Goal: Information Seeking & Learning: Learn about a topic

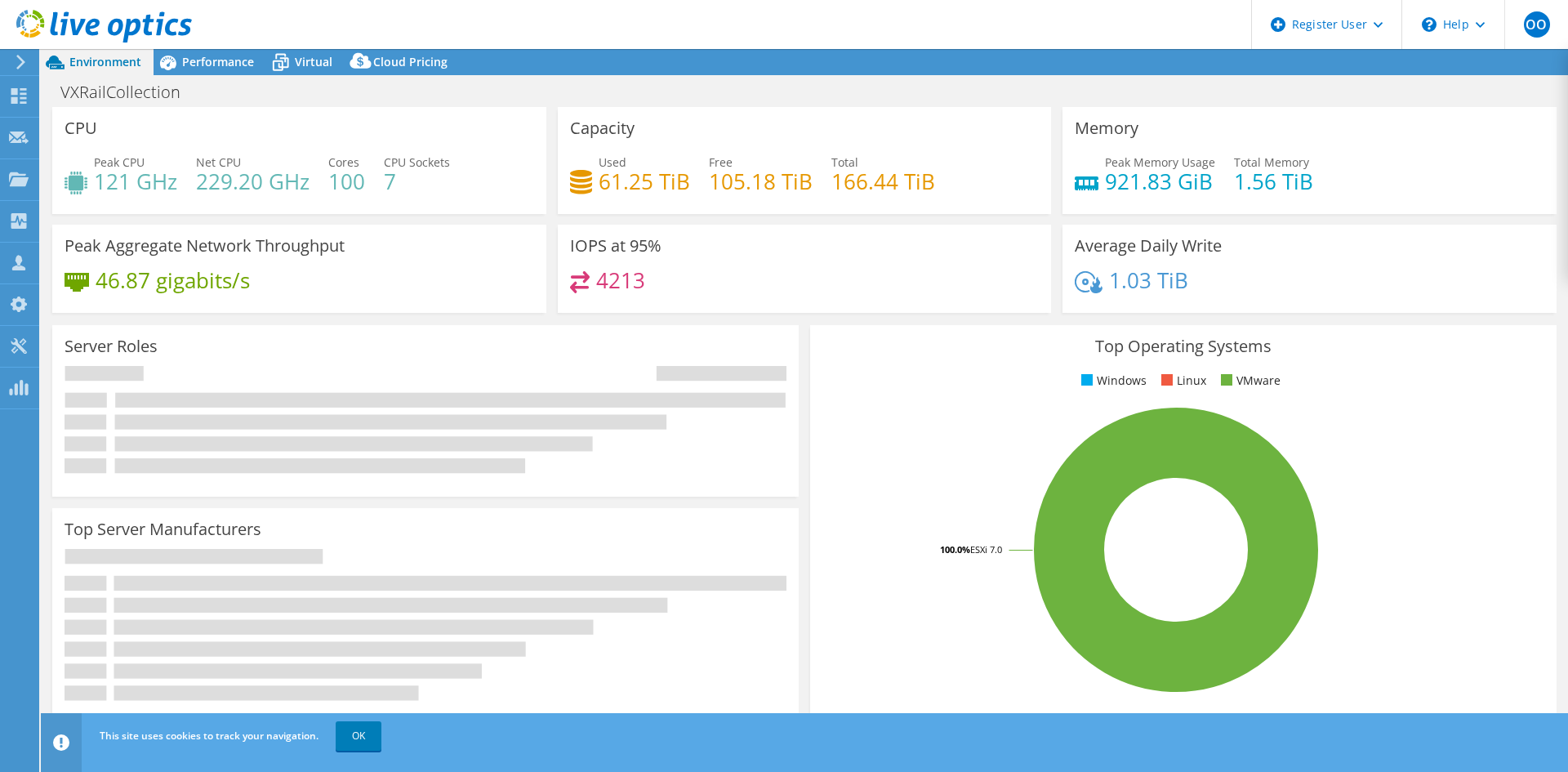
select select "USD"
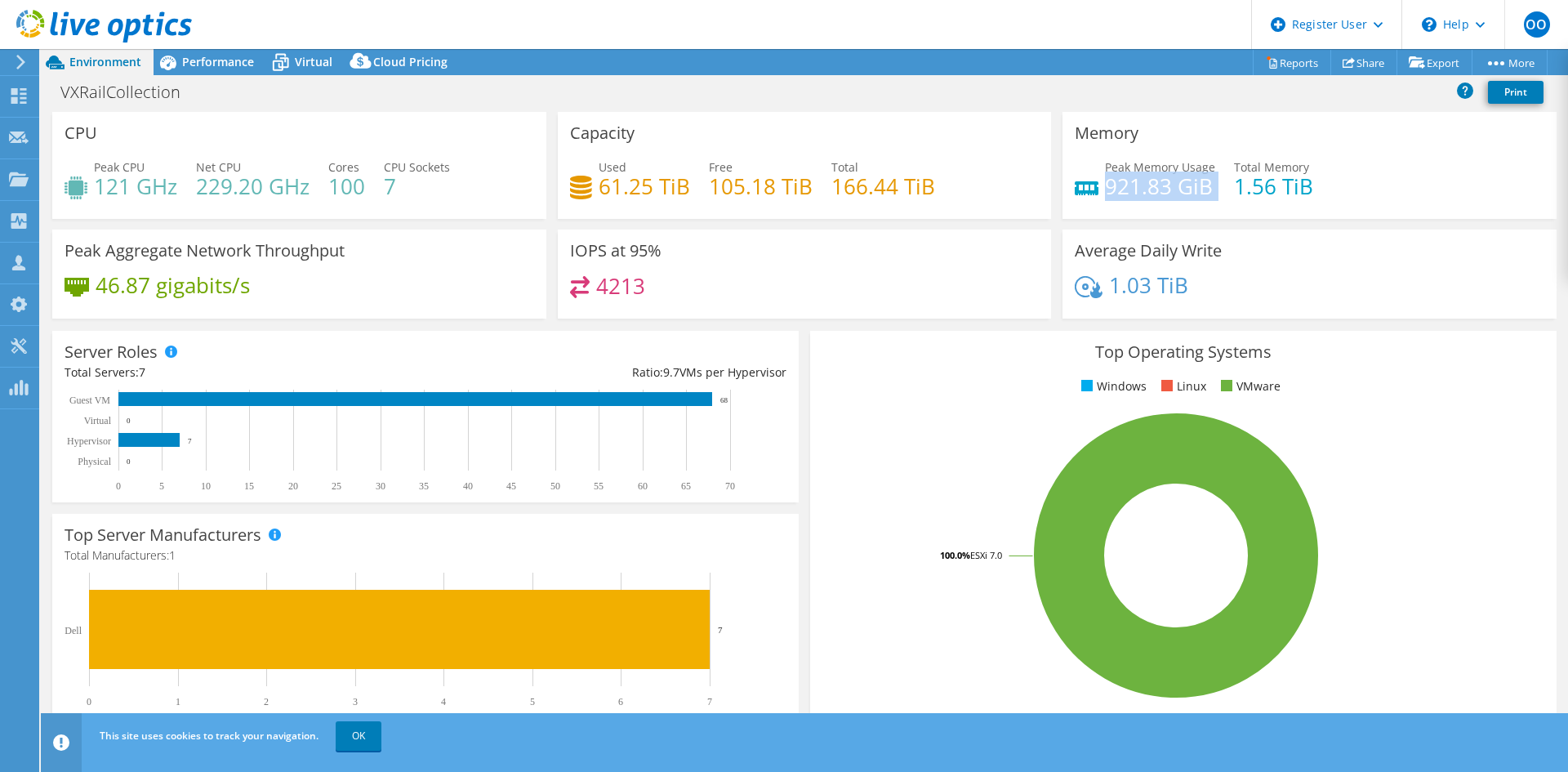
drag, startPoint x: 1211, startPoint y: 186, endPoint x: 1098, endPoint y: 183, distance: 113.0
click at [1098, 183] on div "Peak Memory Usage 921.83 GiB Total Memory 1.56 TiB" at bounding box center [1310, 185] width 469 height 53
copy div "921.83 GiB"
click at [180, 68] on icon at bounding box center [167, 62] width 28 height 28
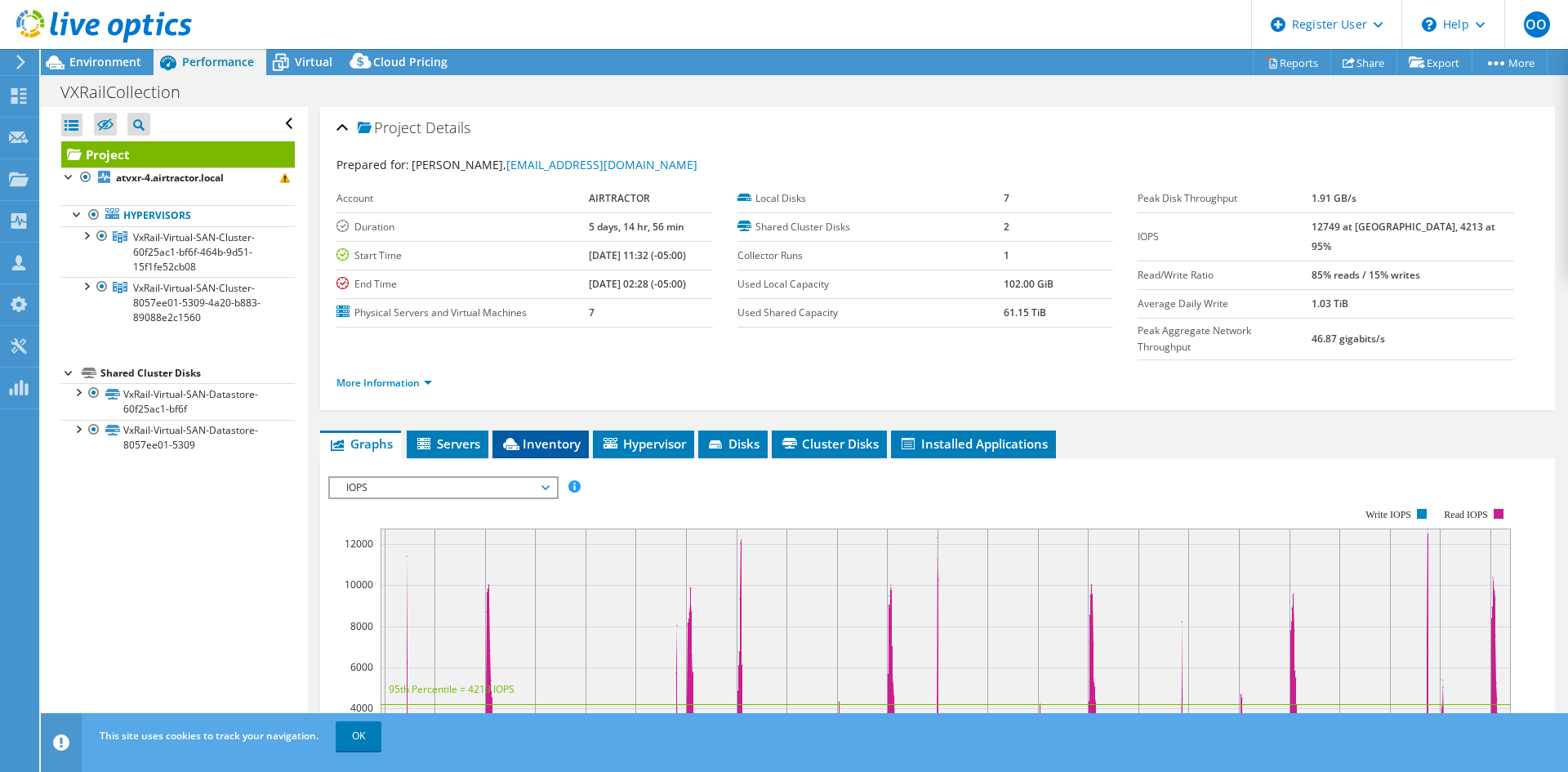
click at [550, 436] on span "Inventory" at bounding box center [541, 444] width 80 height 16
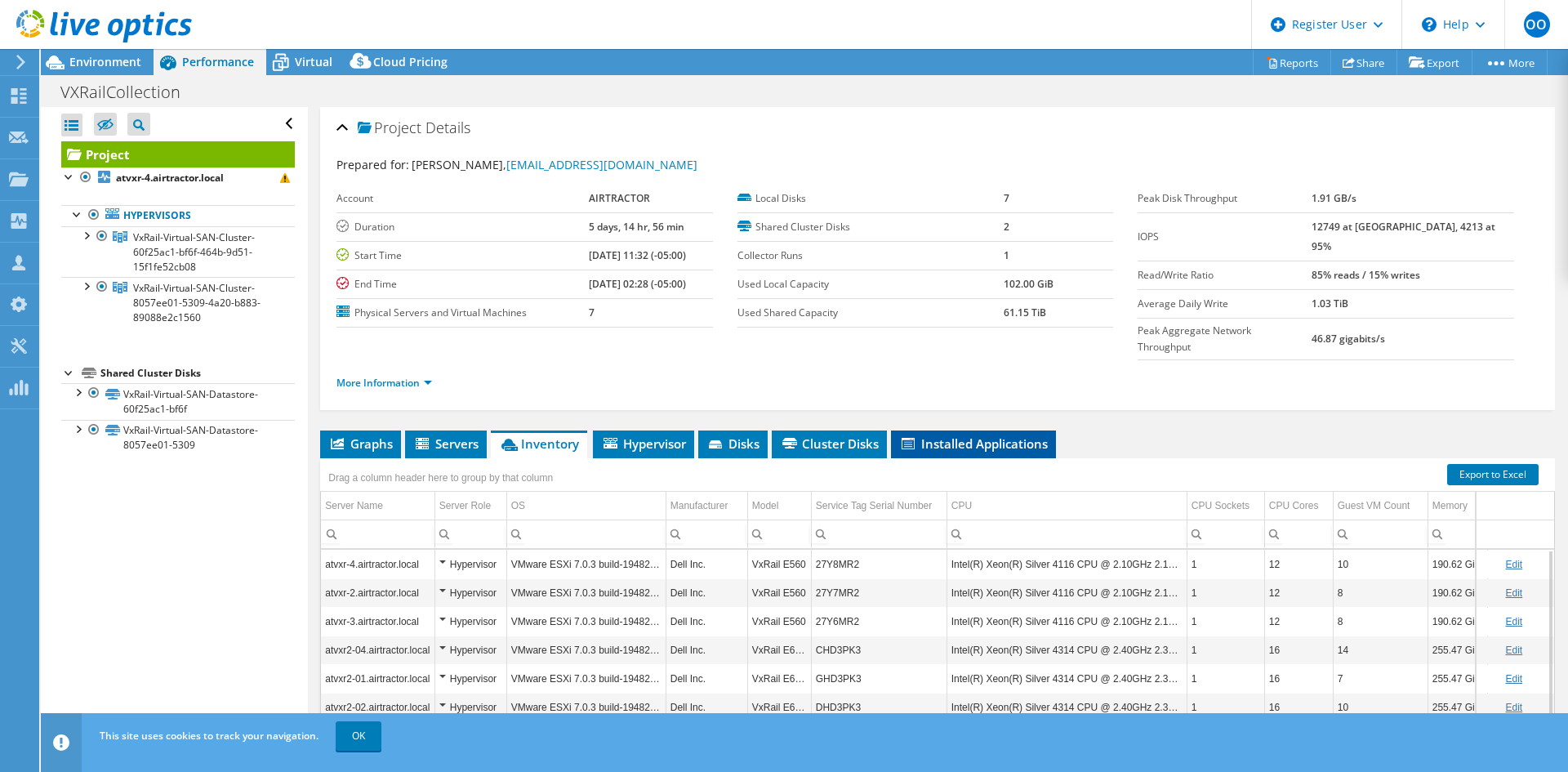
click at [912, 438] on icon at bounding box center [908, 443] width 13 height 12
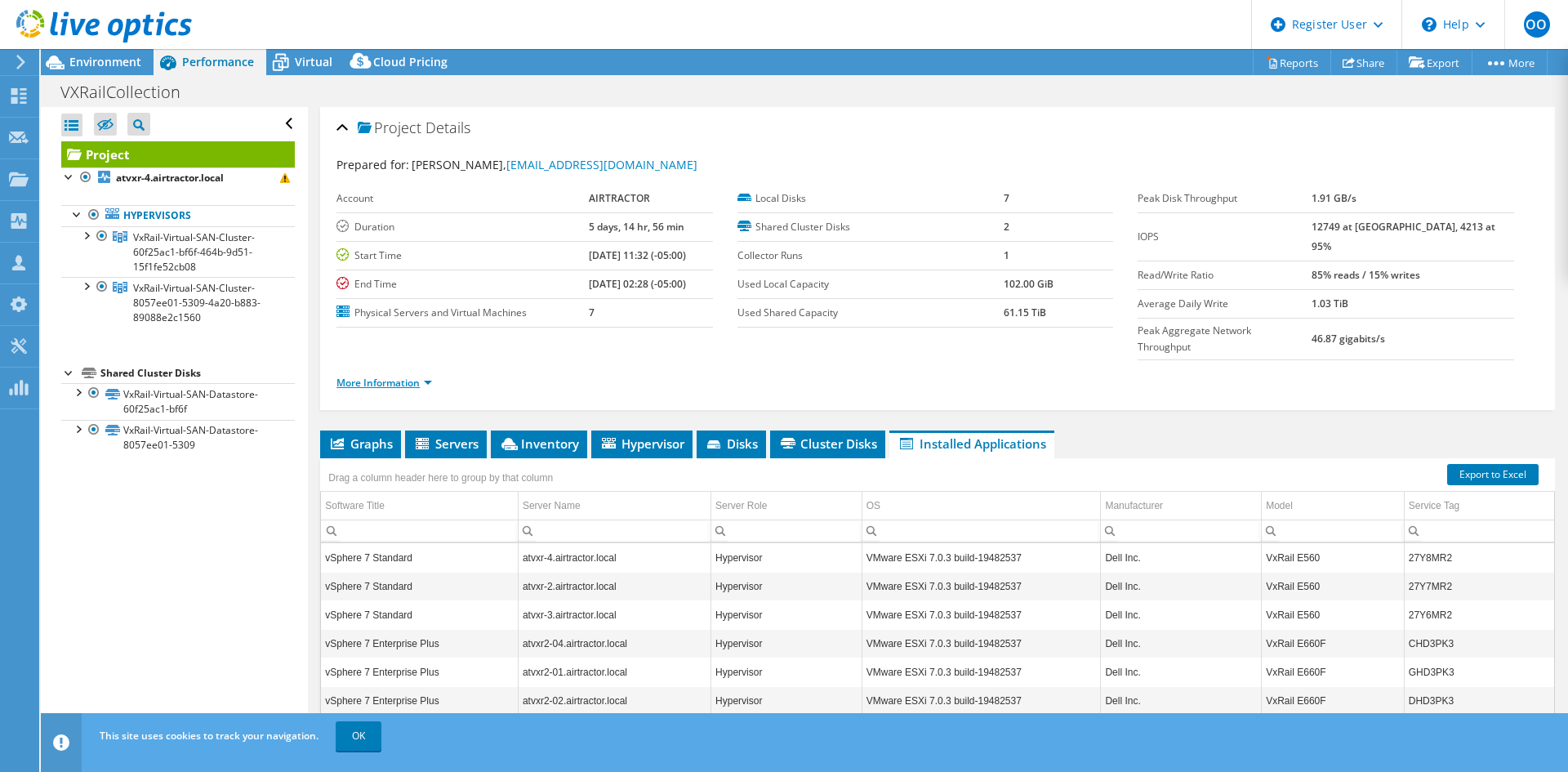
click at [362, 375] on link "More Information" at bounding box center [384, 382] width 96 height 14
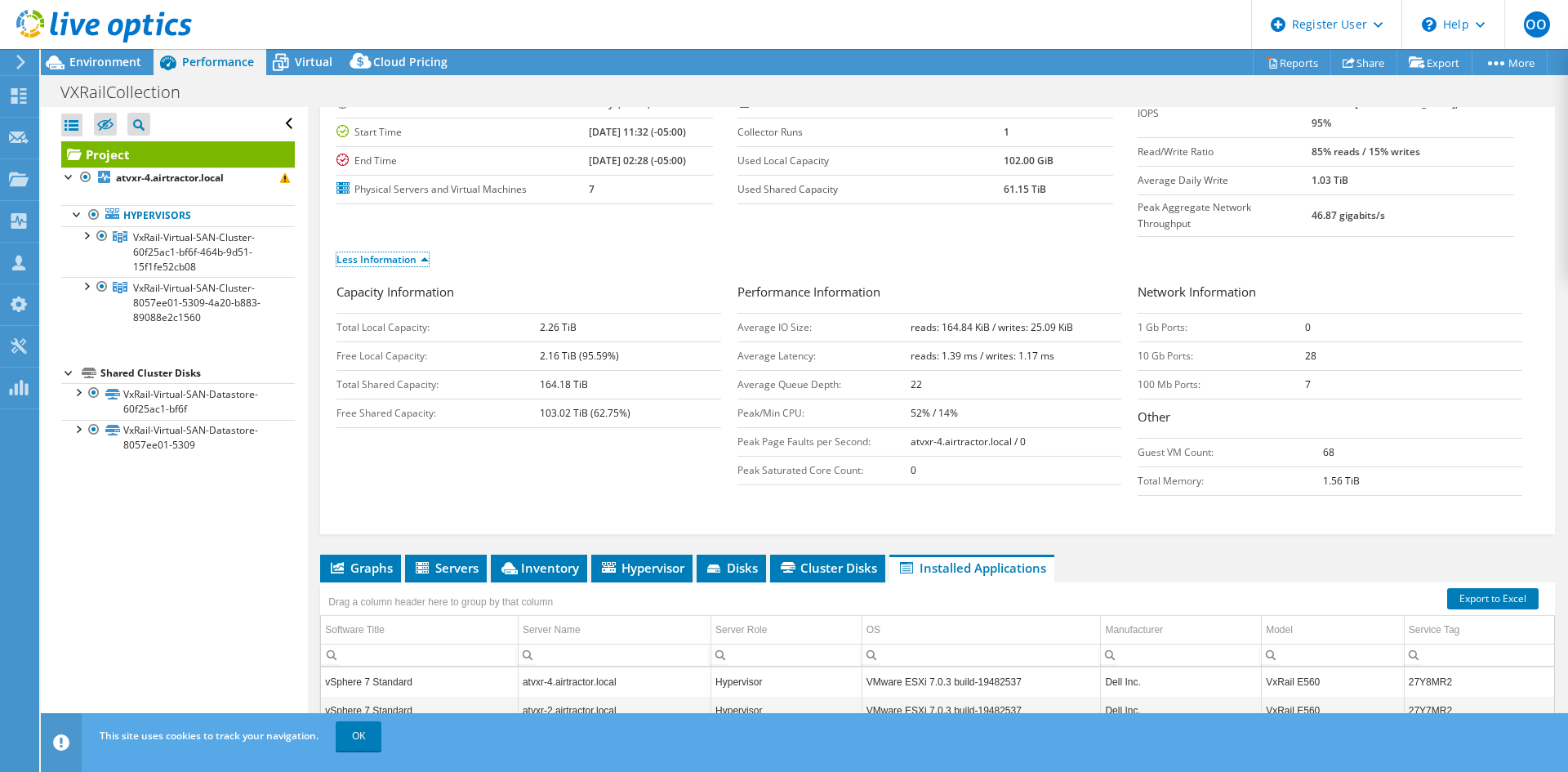
scroll to position [164, 0]
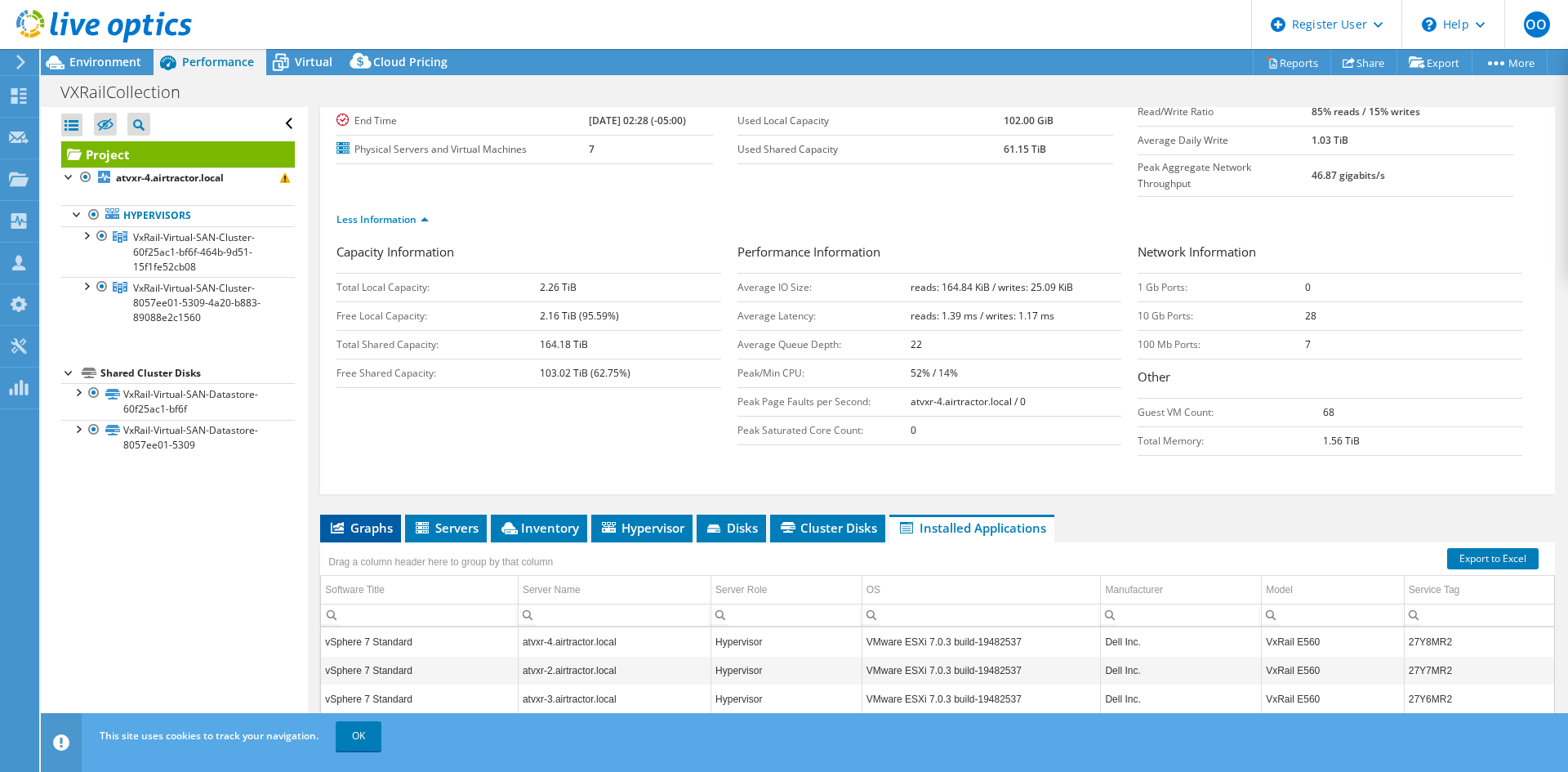
click at [382, 520] on span "Graphs" at bounding box center [360, 528] width 65 height 16
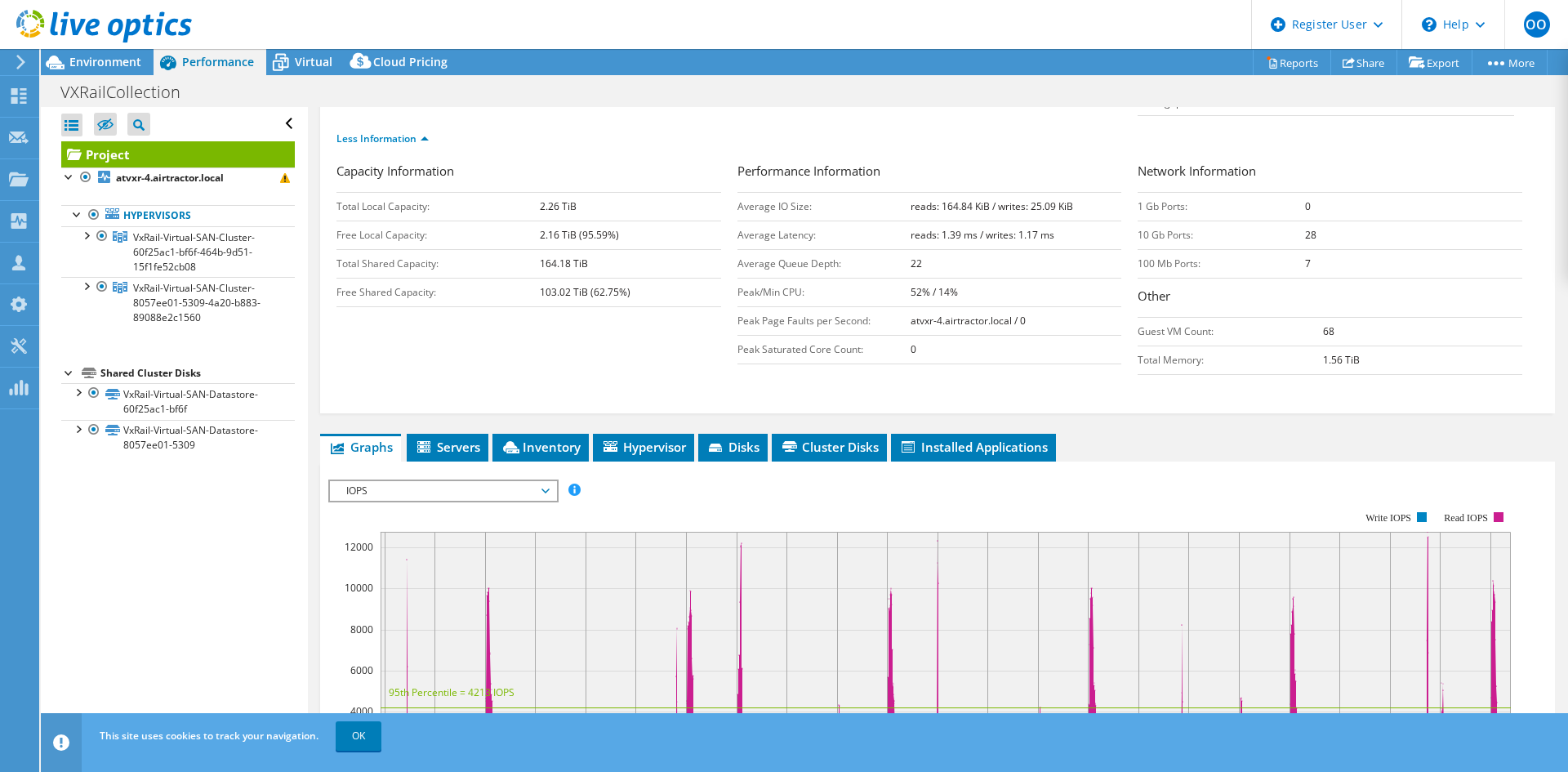
scroll to position [245, 0]
click at [421, 481] on span "IOPS" at bounding box center [443, 490] width 210 height 19
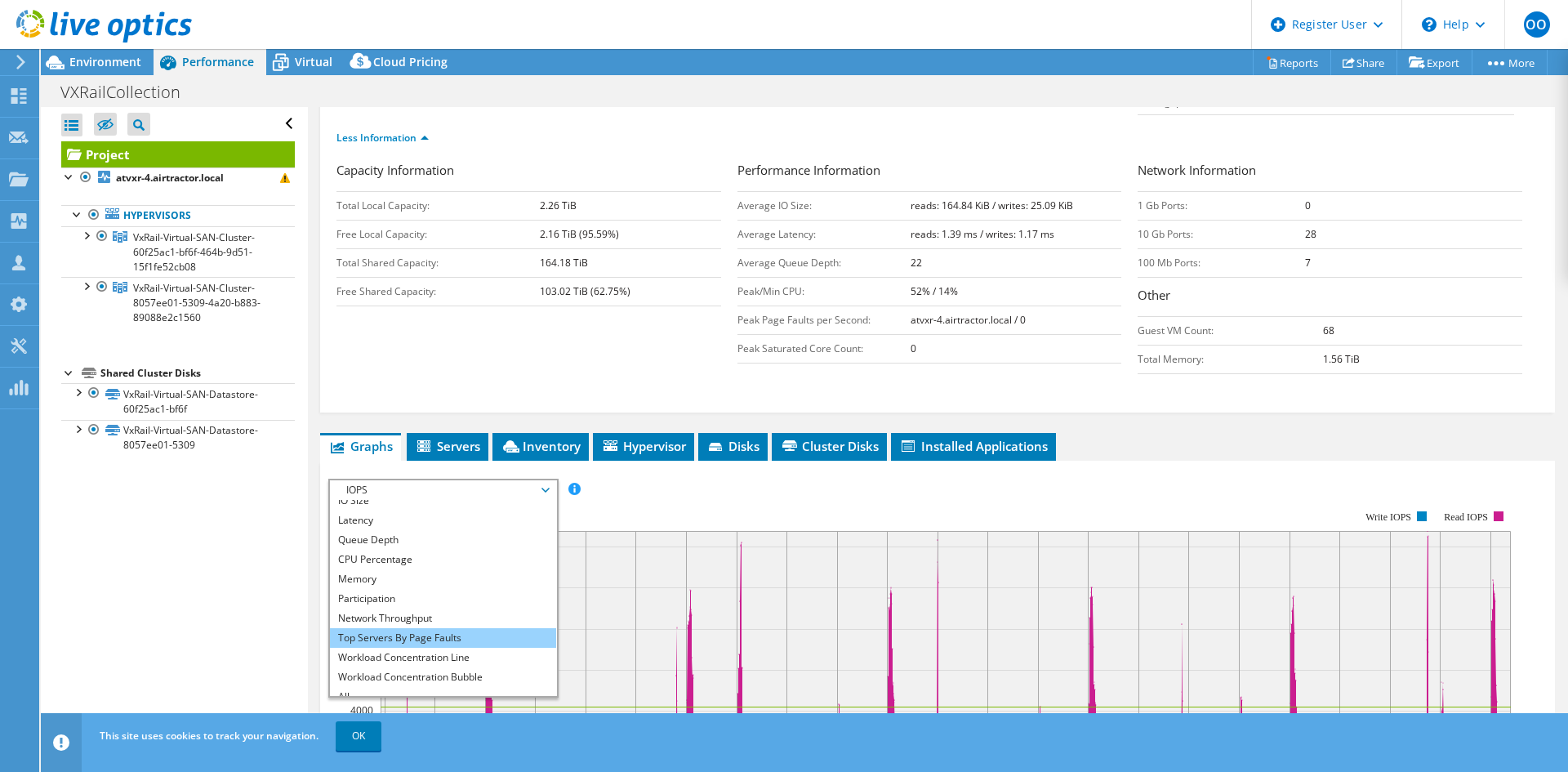
scroll to position [58, 0]
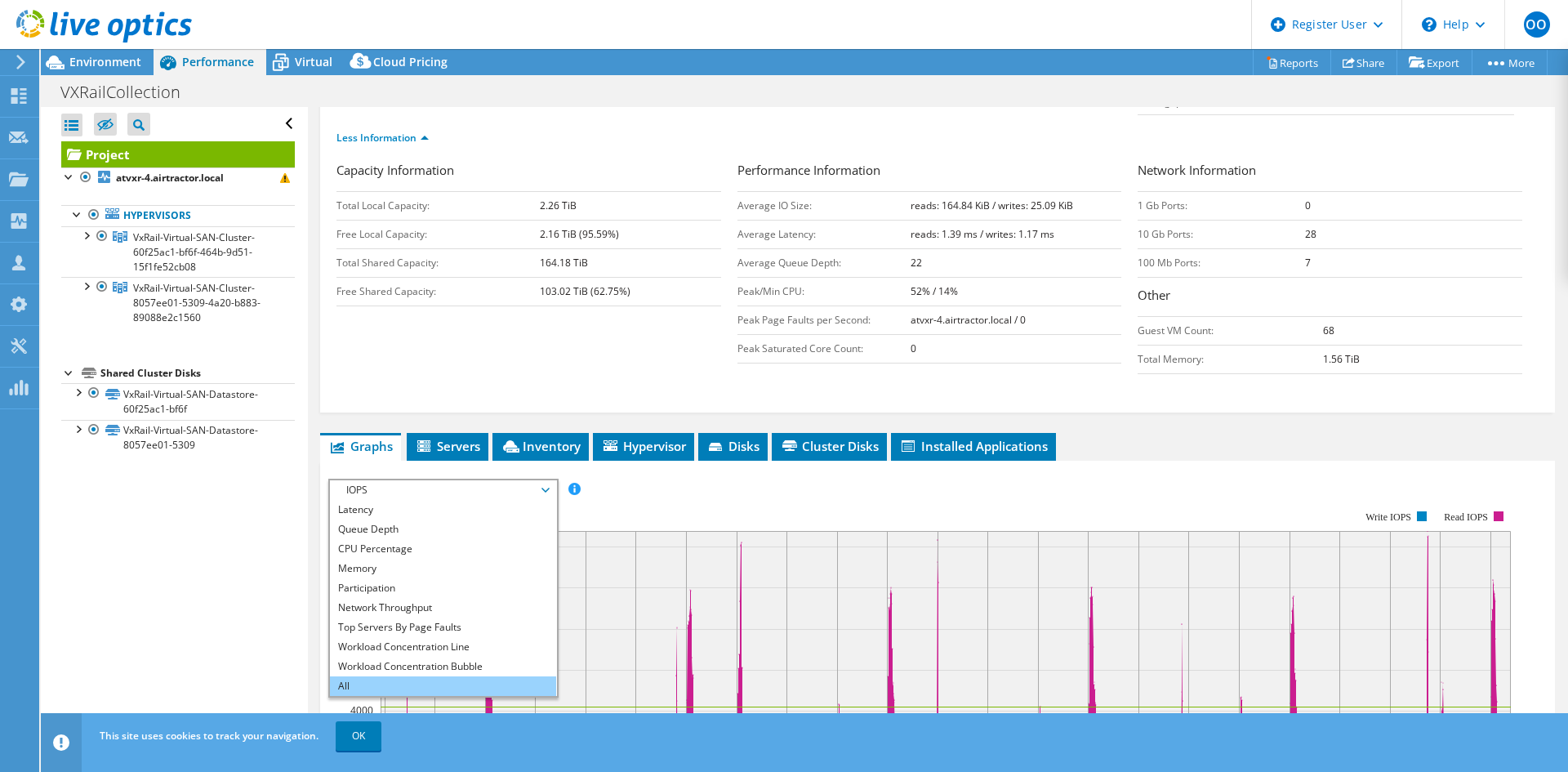
click at [391, 676] on li "All" at bounding box center [443, 685] width 226 height 19
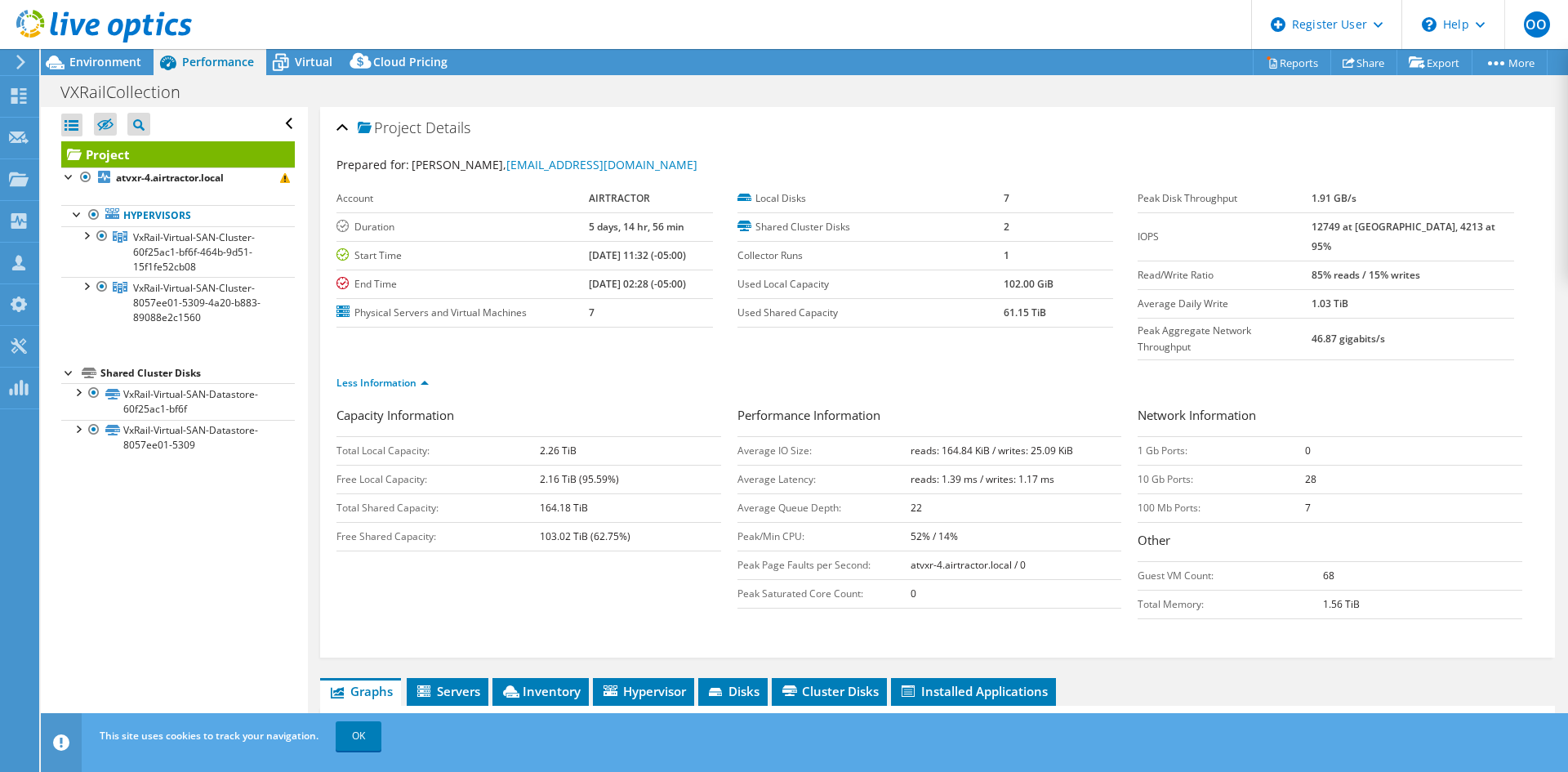
scroll to position [81, 0]
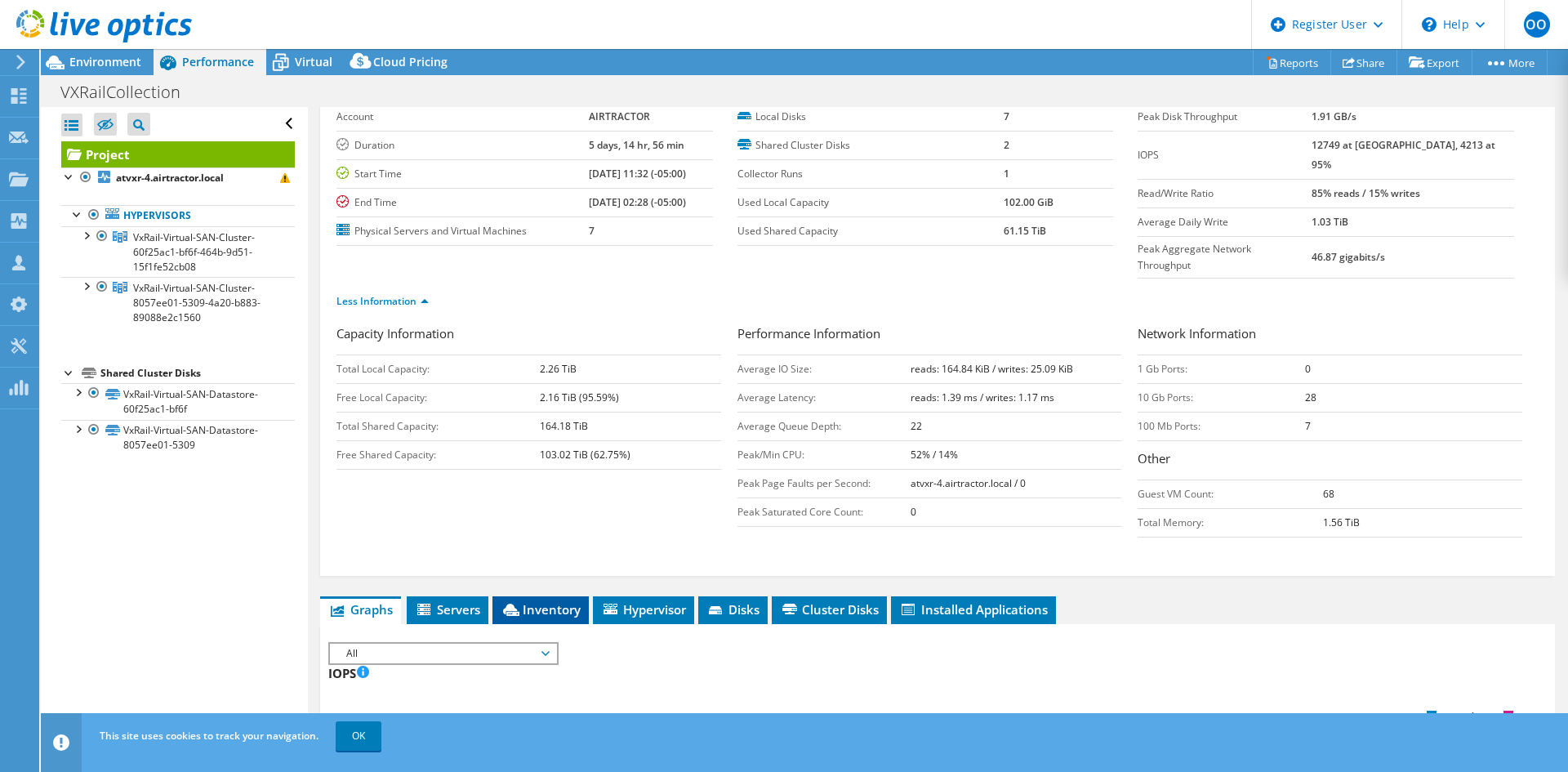
click at [514, 601] on span "Inventory" at bounding box center [541, 609] width 80 height 16
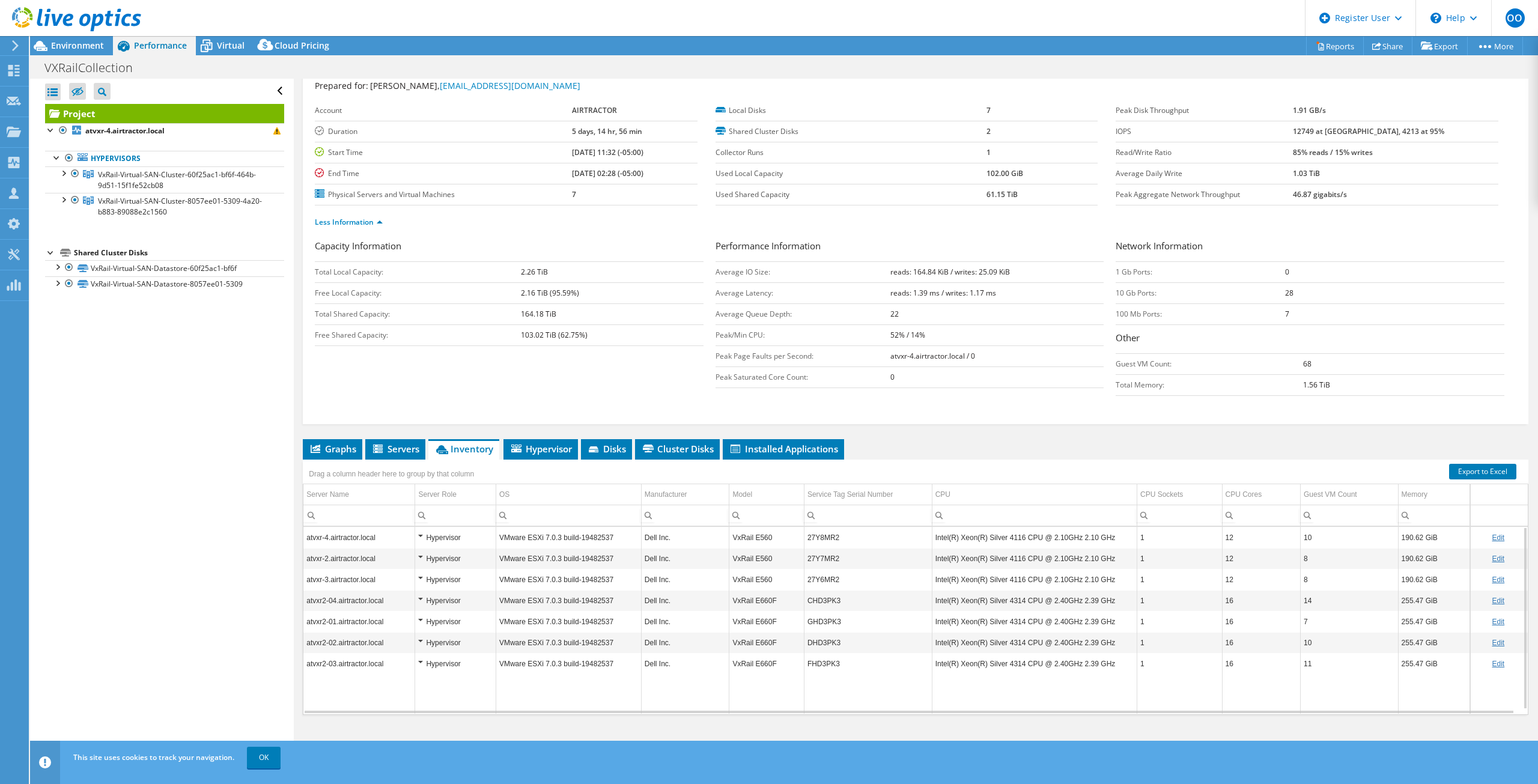
scroll to position [36, 0]
click at [1153, 243] on h3 "Network Information" at bounding box center [1310, 247] width 388 height 16
click at [71, 171] on div at bounding box center [75, 173] width 12 height 14
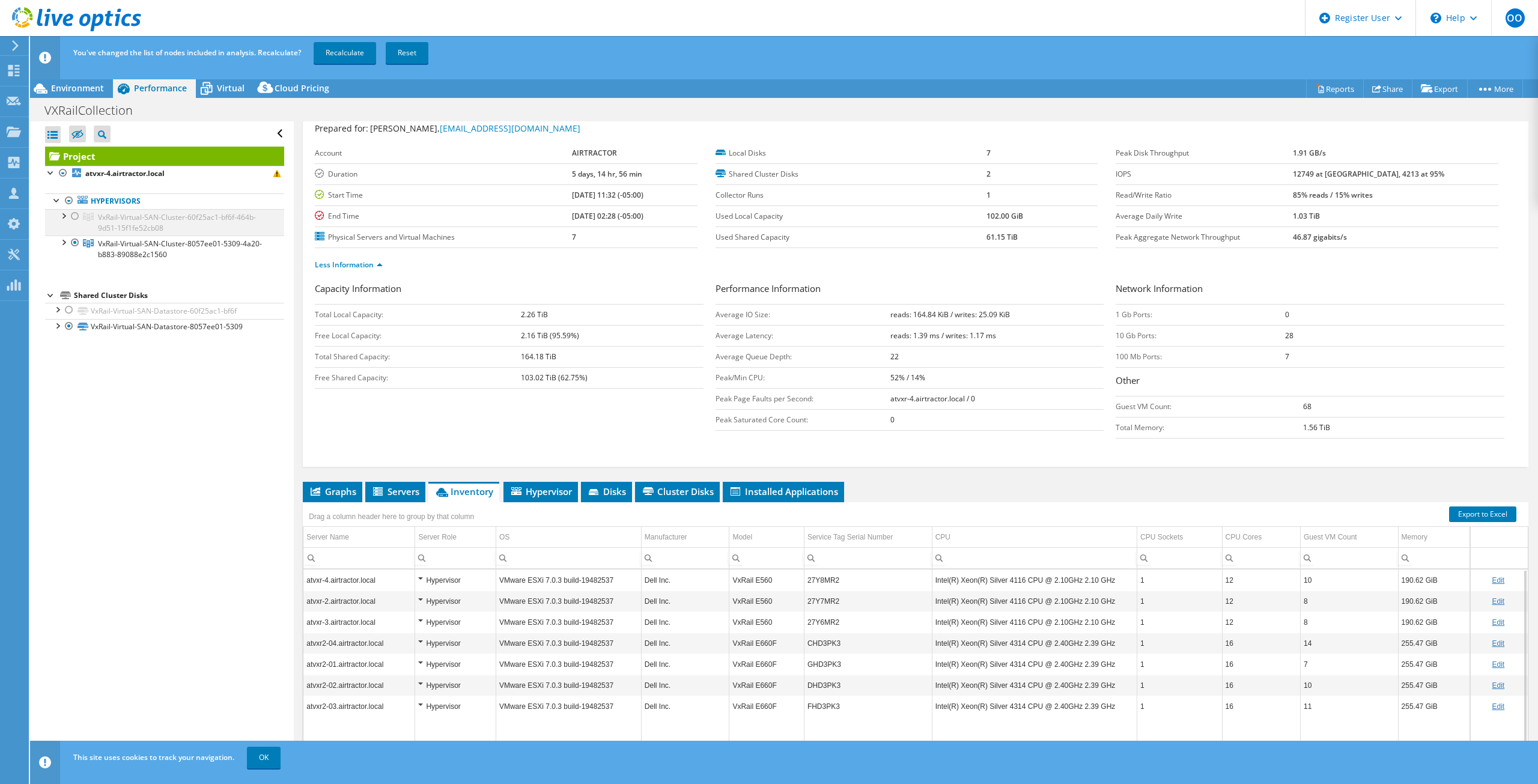
click at [64, 217] on div at bounding box center [63, 215] width 12 height 12
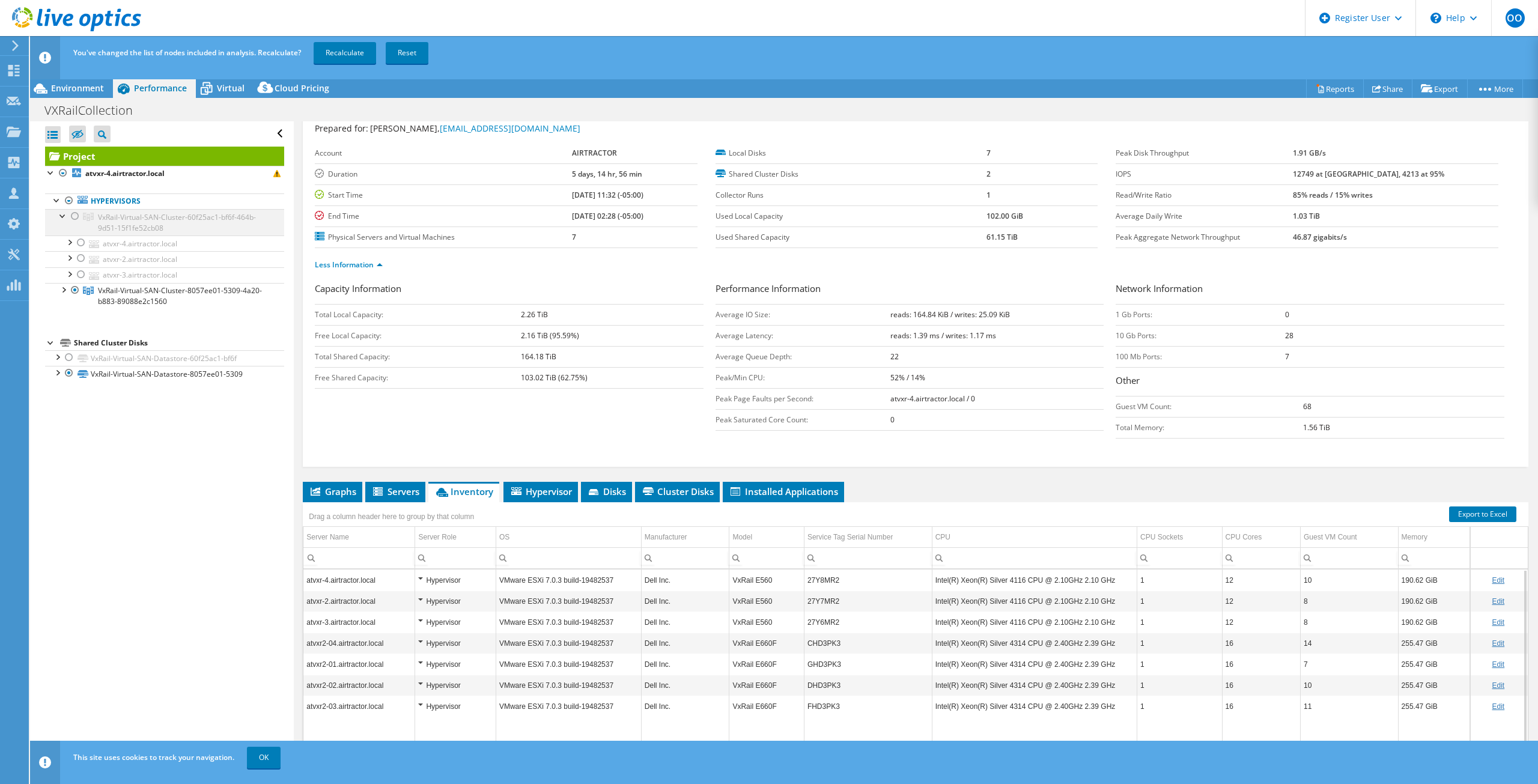
click at [65, 216] on div at bounding box center [63, 215] width 12 height 12
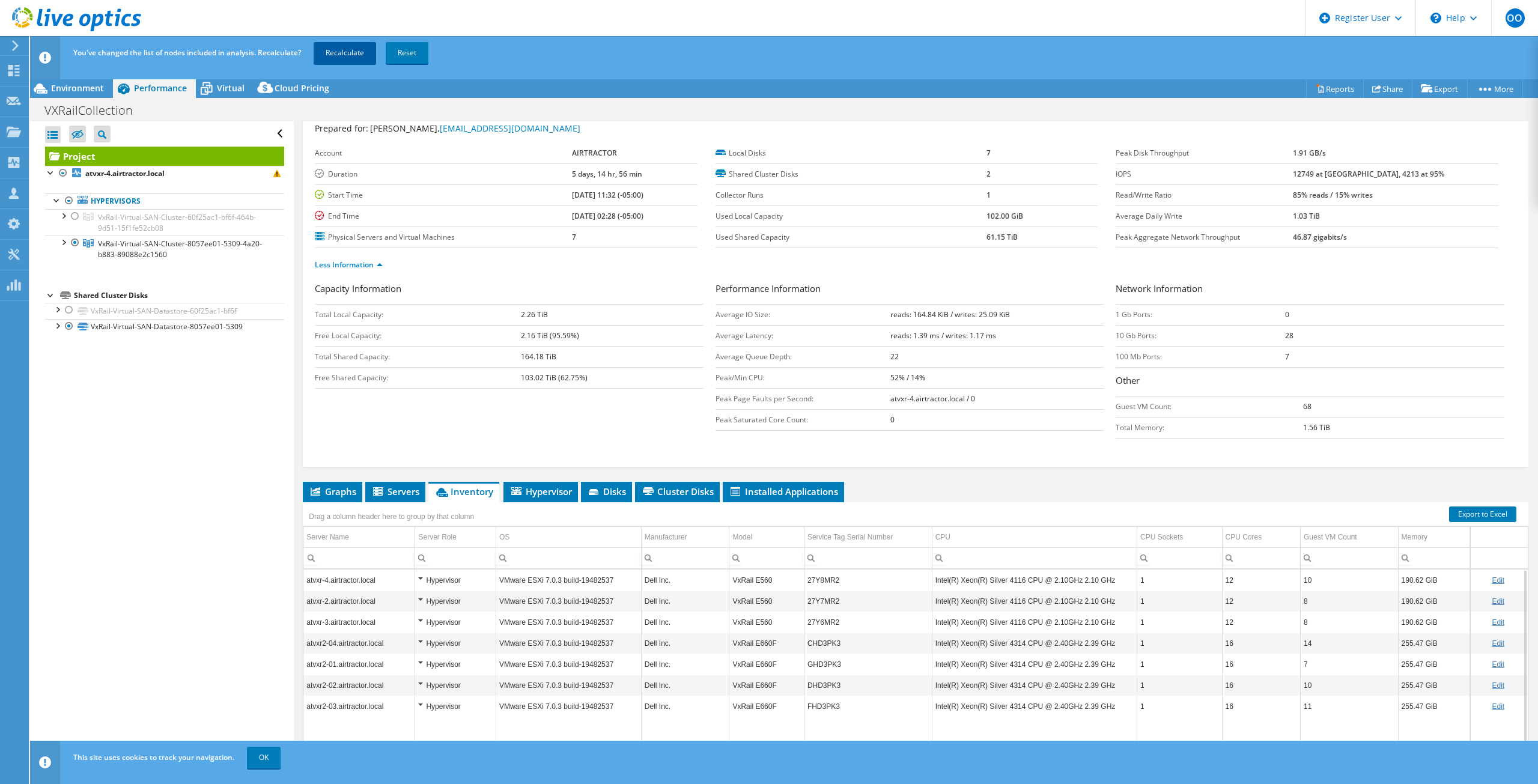
click at [323, 51] on link "Recalculate" at bounding box center [345, 53] width 62 height 21
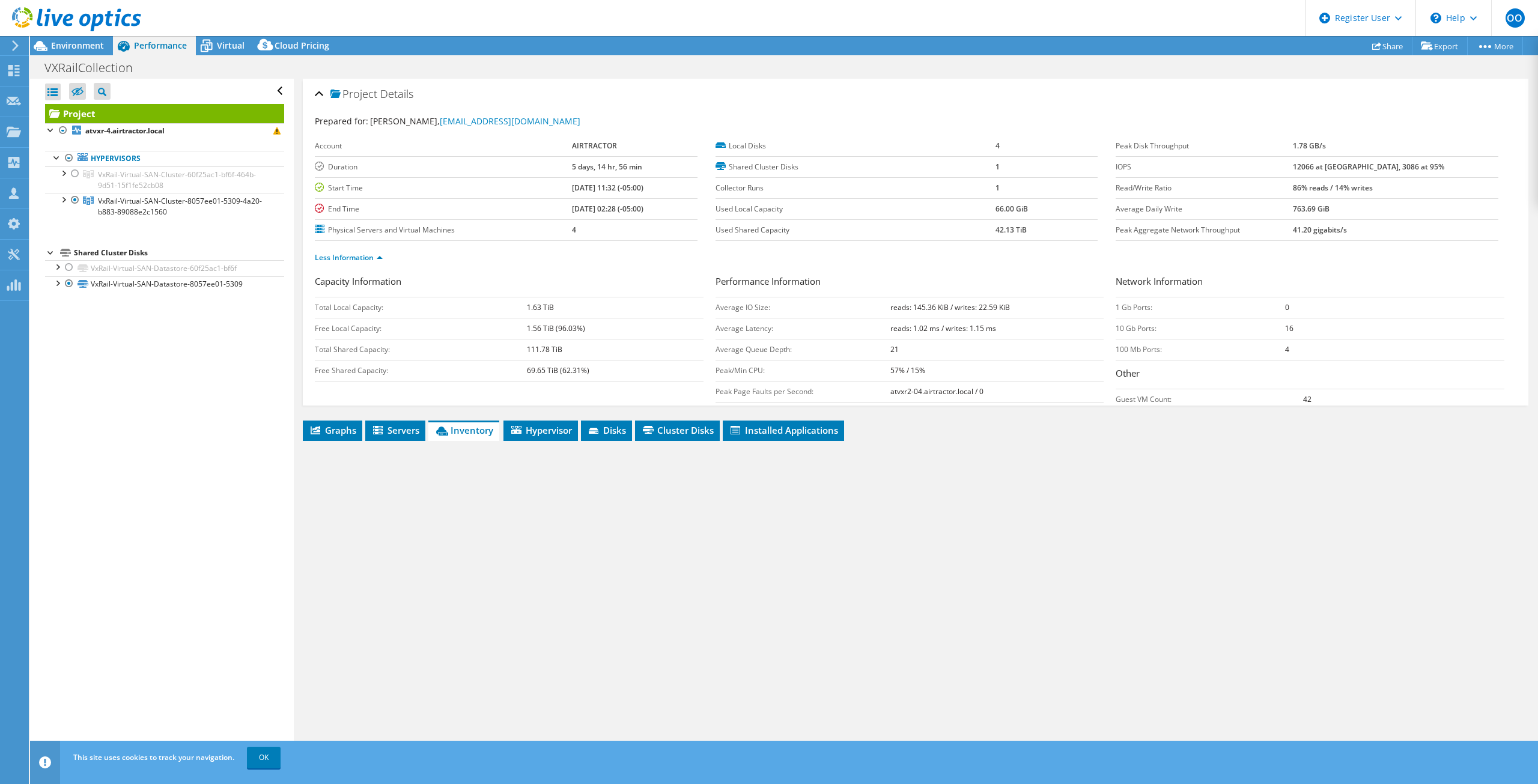
scroll to position [0, 0]
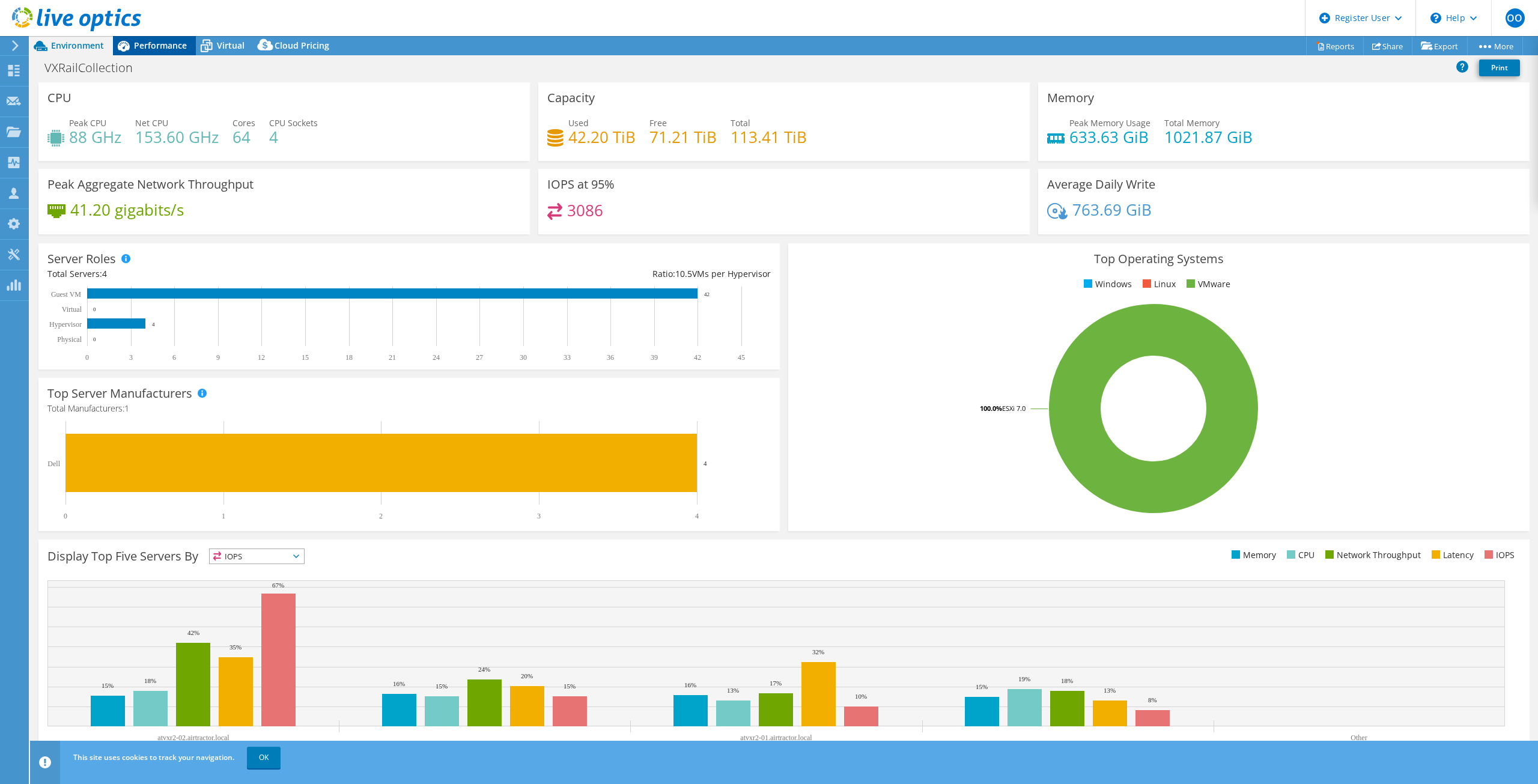
click at [161, 49] on span "Performance" at bounding box center [160, 45] width 53 height 11
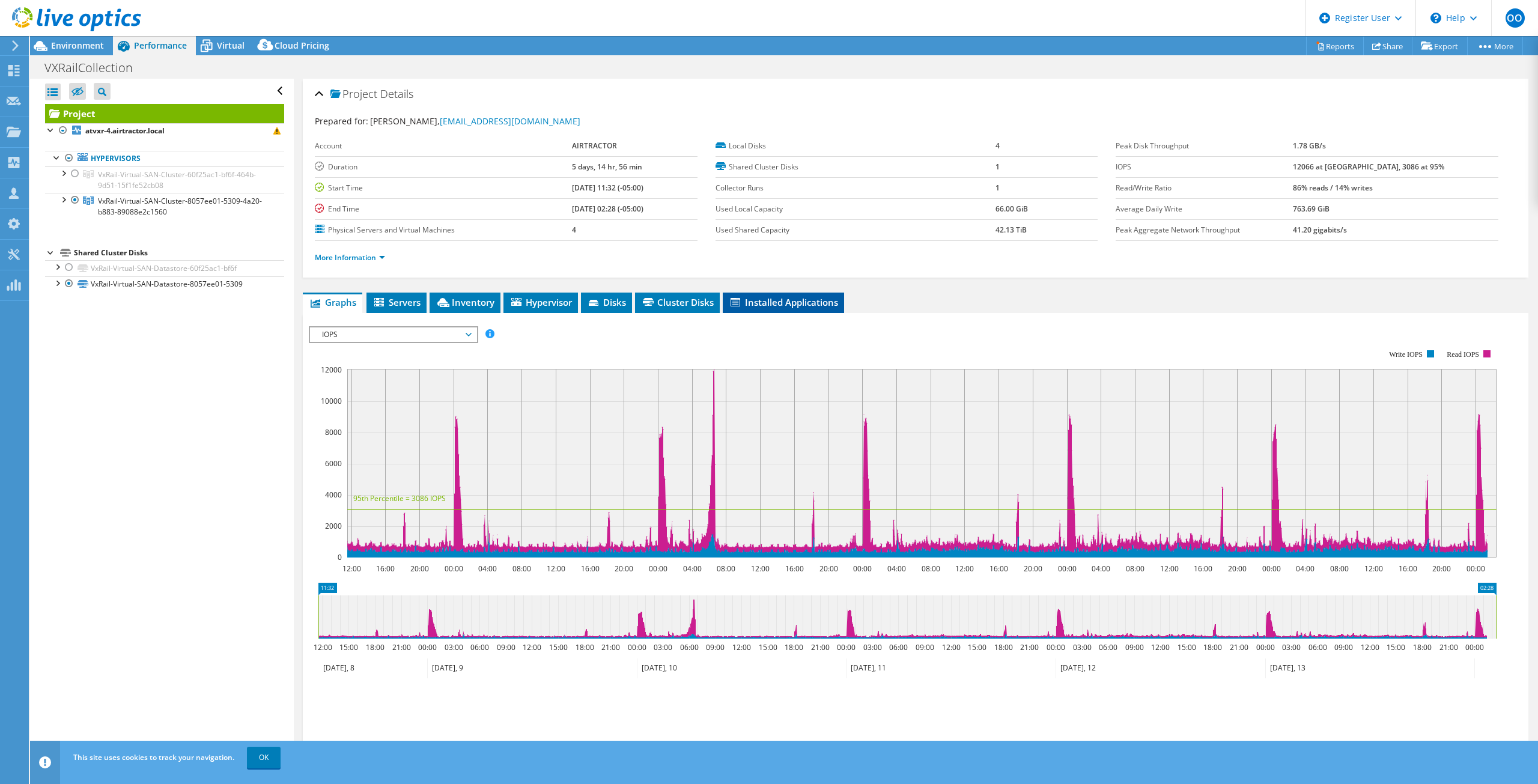
click at [756, 300] on span "Installed Applications" at bounding box center [783, 302] width 110 height 12
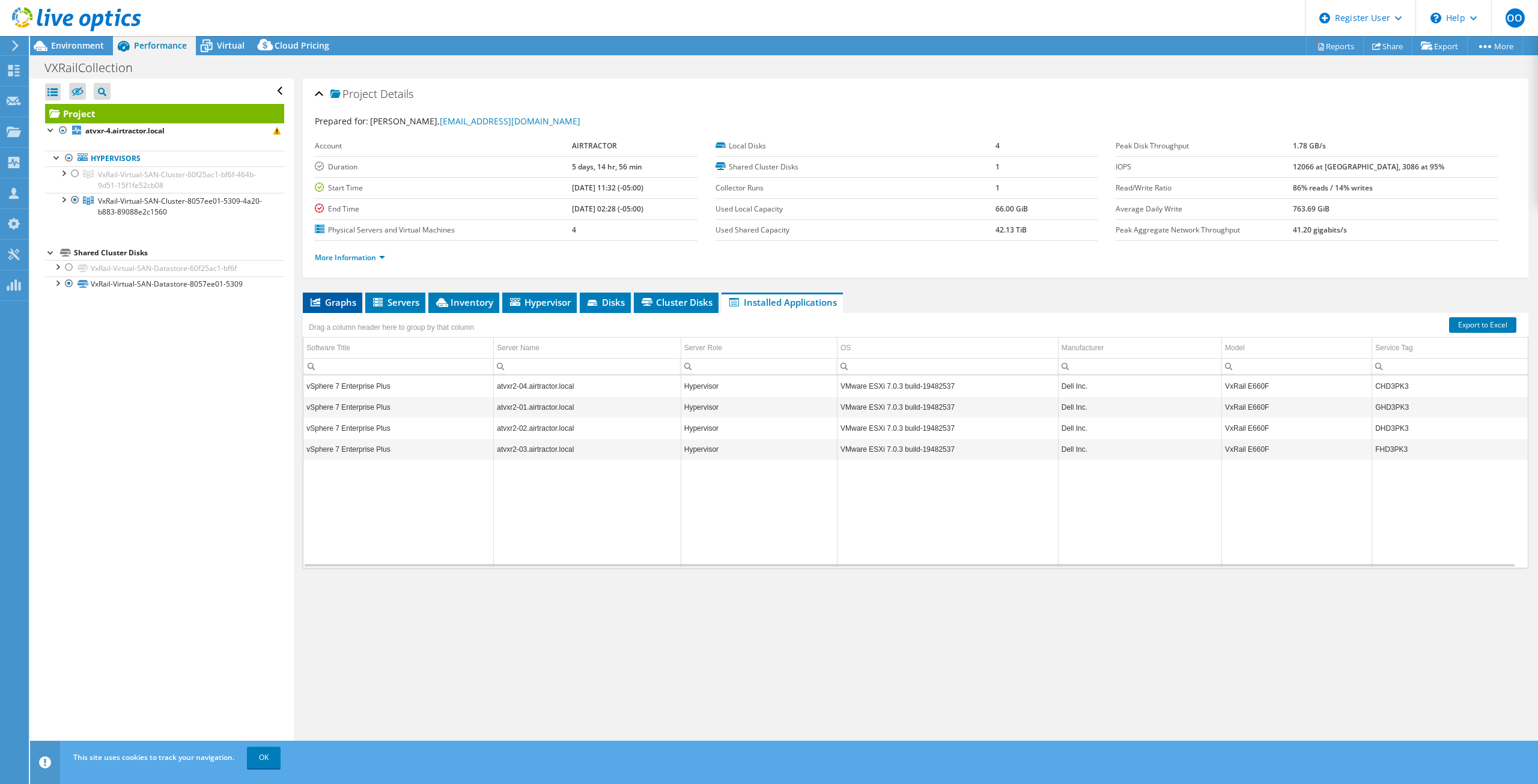
click at [343, 305] on span "Graphs" at bounding box center [333, 302] width 48 height 12
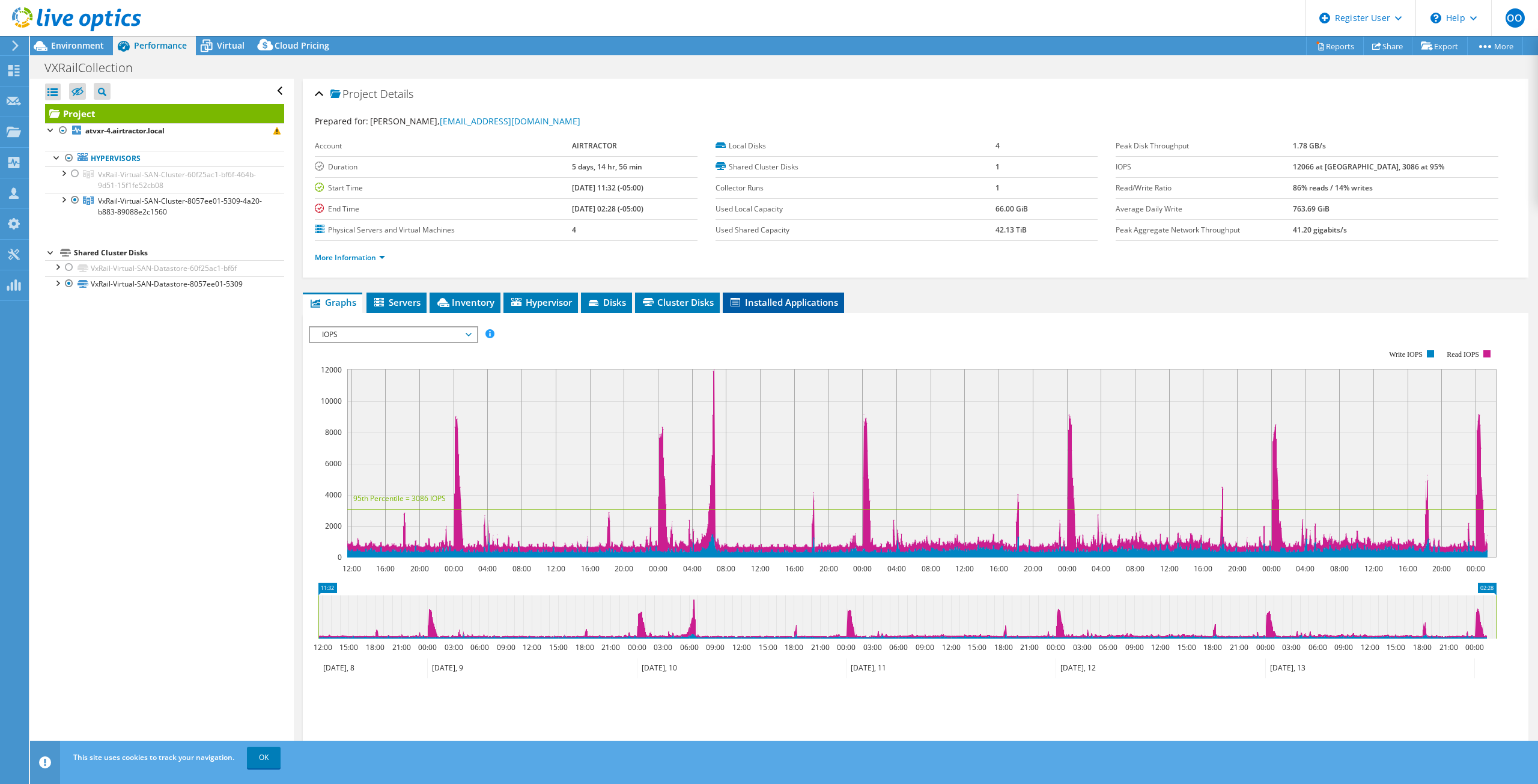
click at [773, 299] on span "Installed Applications" at bounding box center [783, 302] width 110 height 12
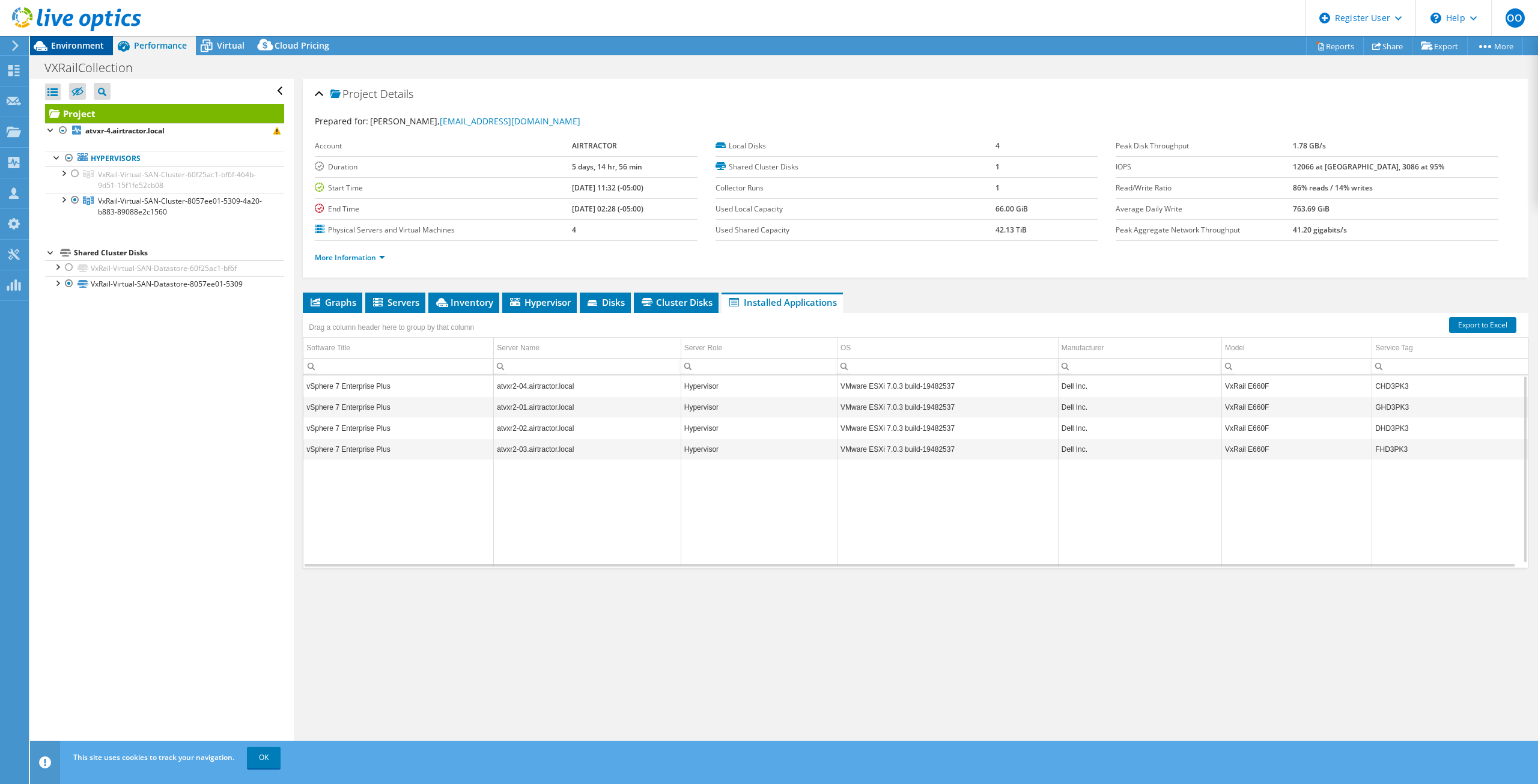
click at [81, 48] on span "Environment" at bounding box center [77, 45] width 53 height 11
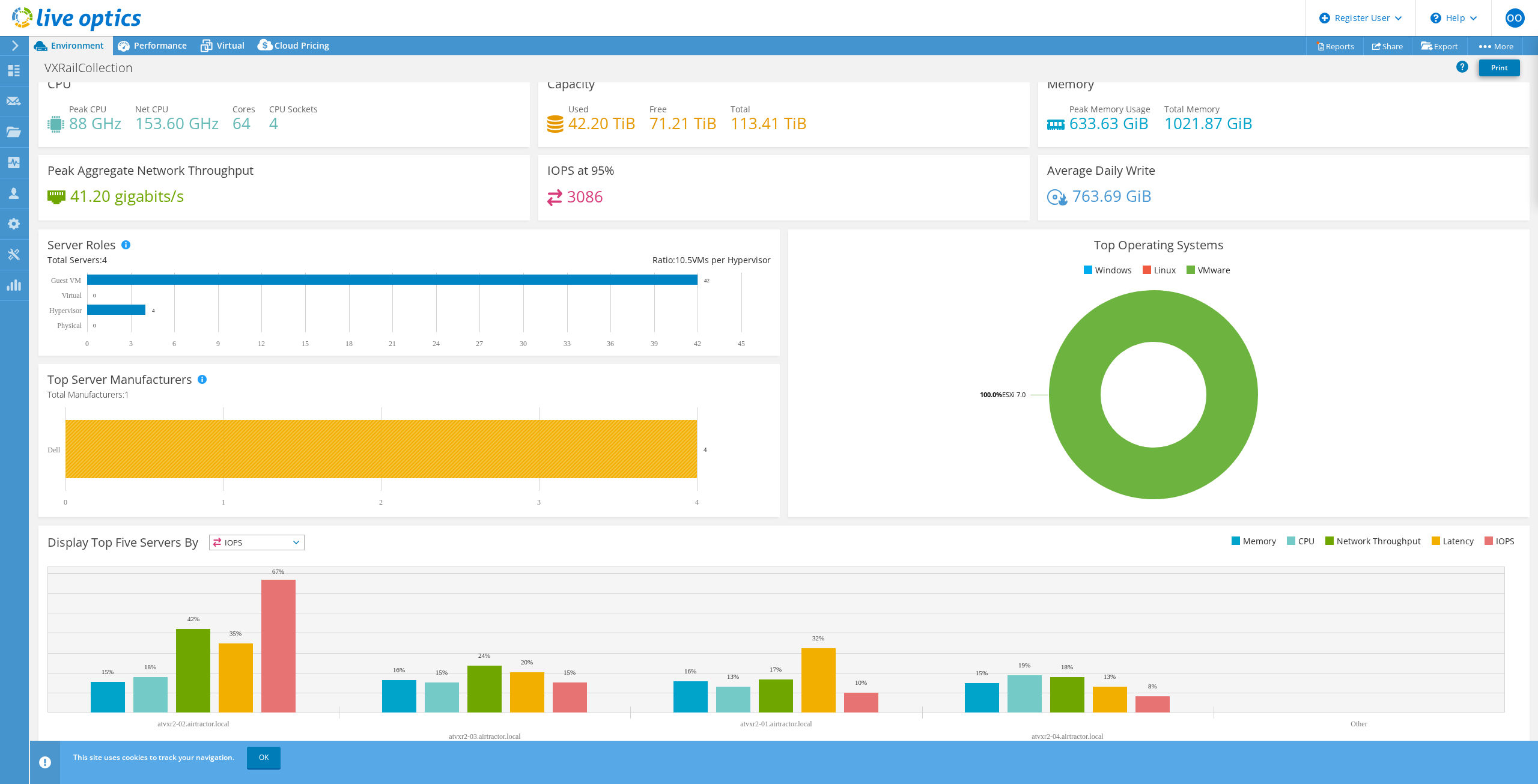
scroll to position [18, 0]
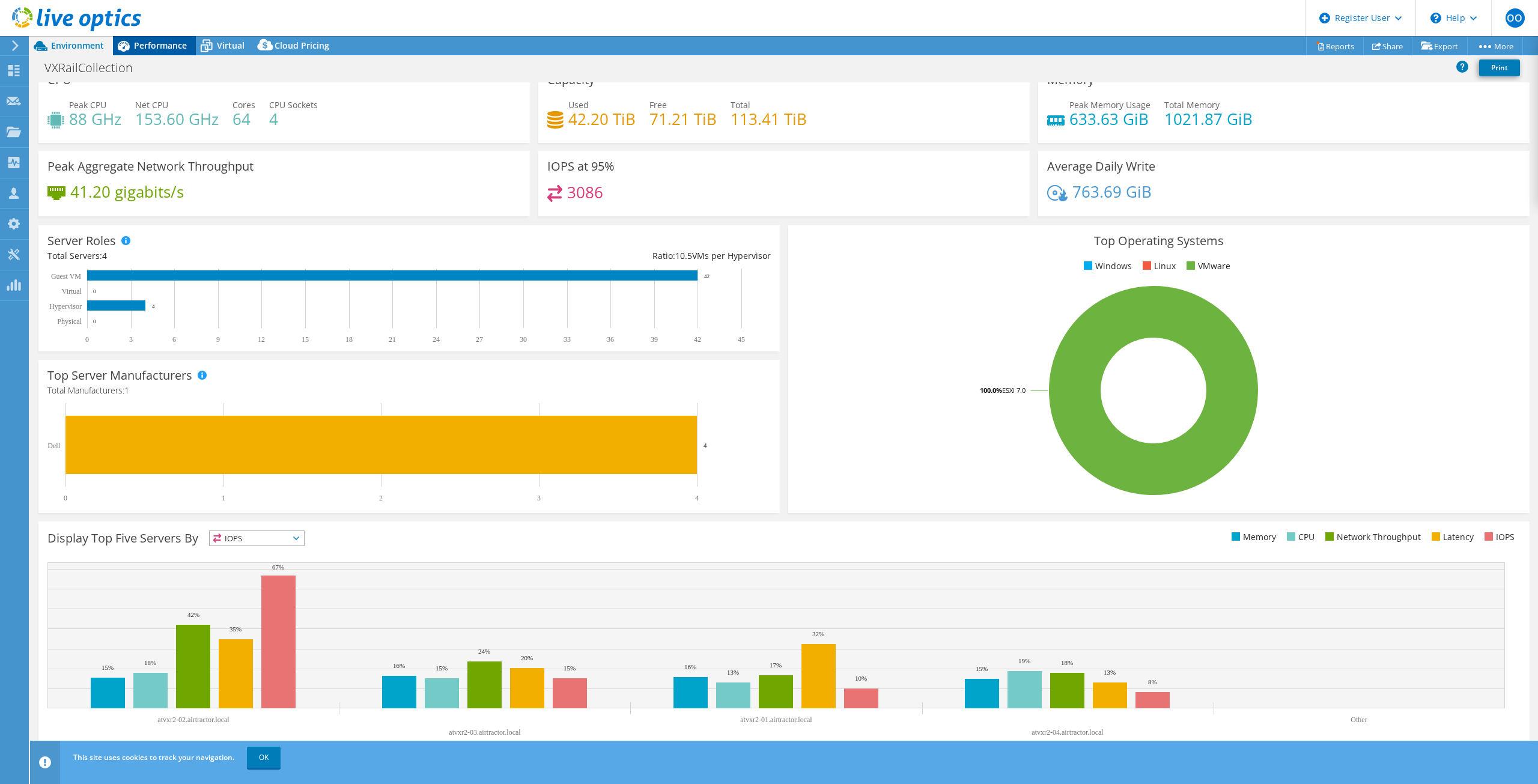
click at [144, 52] on div "Performance" at bounding box center [154, 46] width 83 height 19
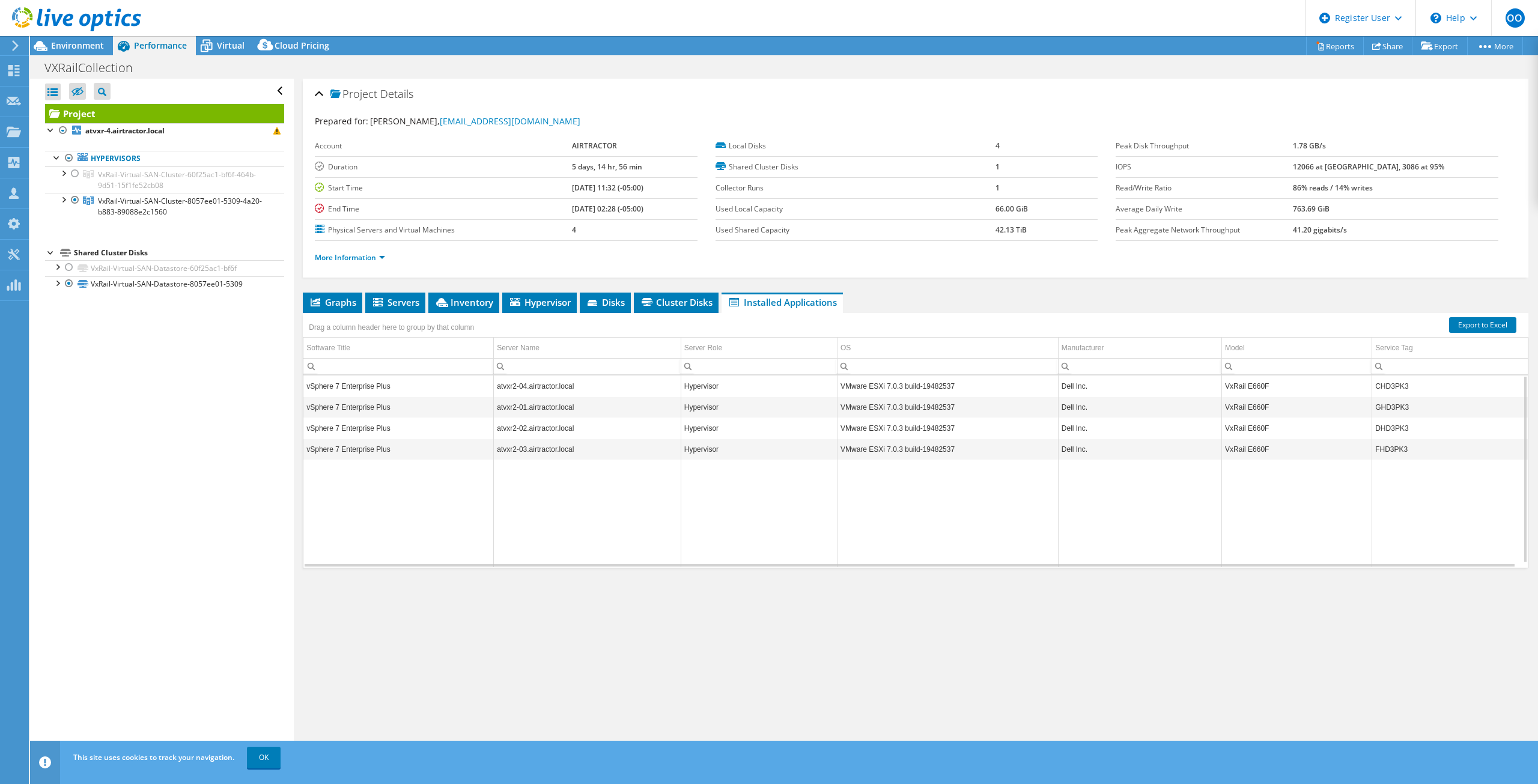
scroll to position [0, 0]
click at [354, 259] on link "More Information" at bounding box center [349, 257] width 71 height 10
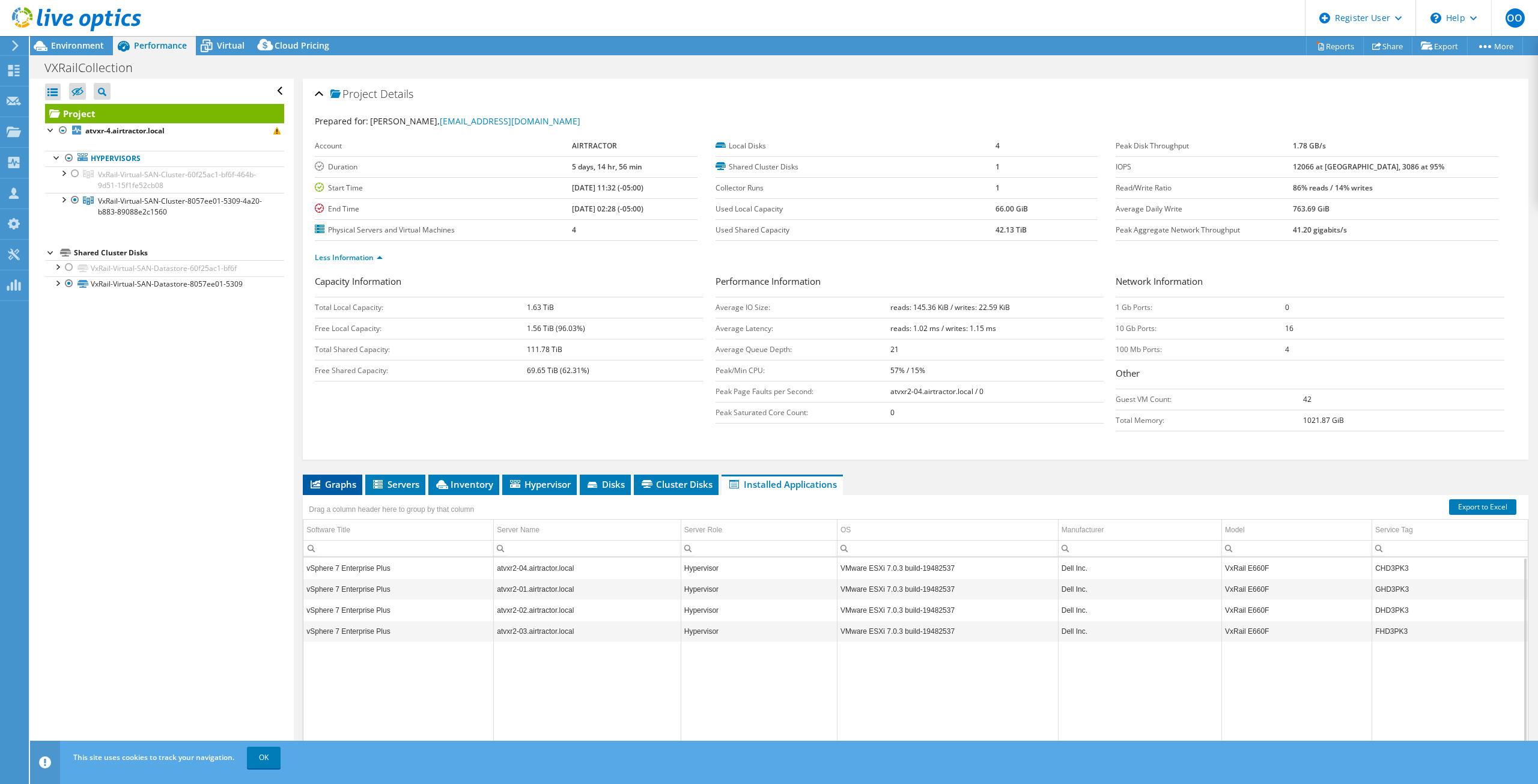
click at [322, 480] on span "Graphs" at bounding box center [333, 484] width 48 height 12
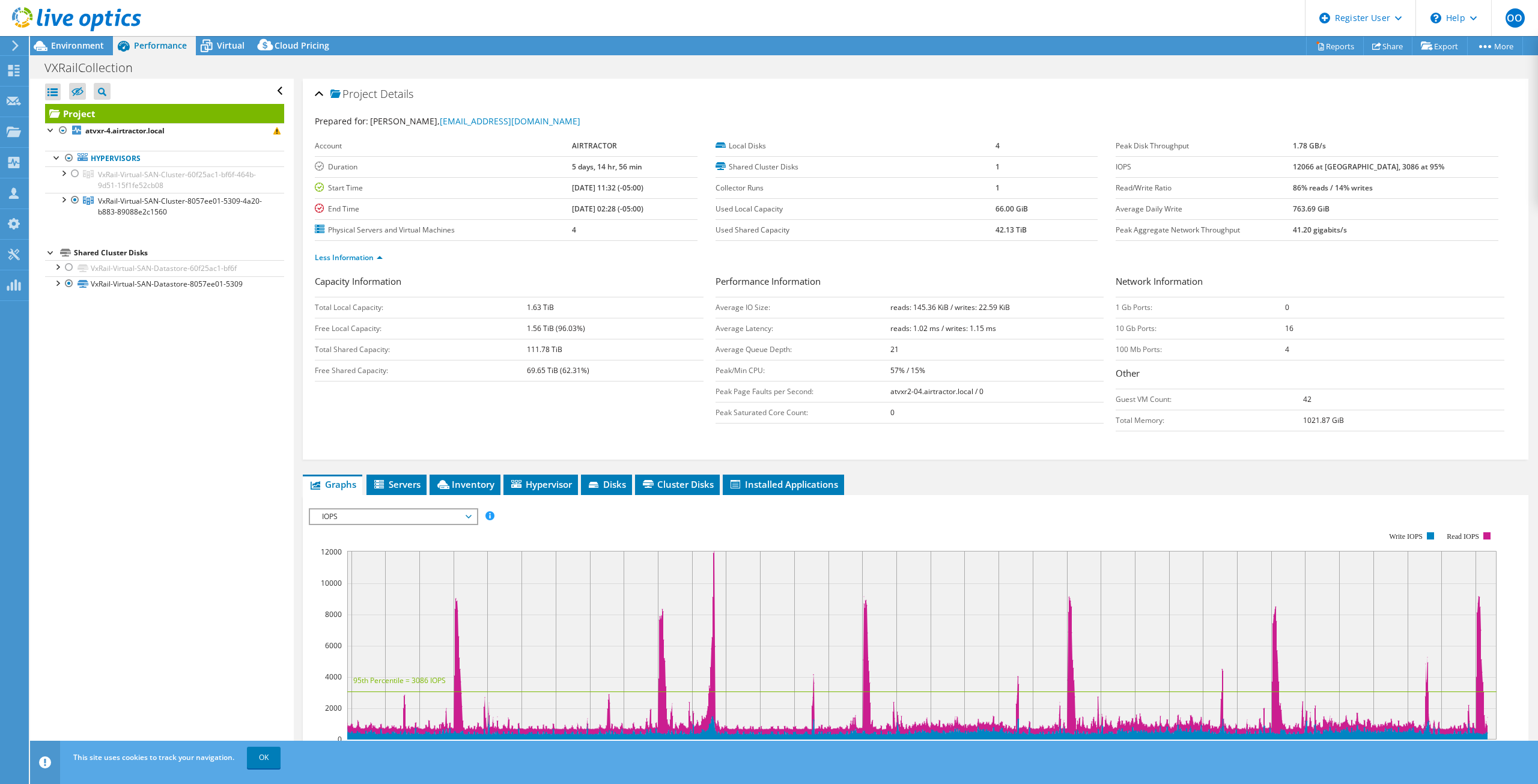
click at [417, 515] on span "IOPS" at bounding box center [393, 516] width 155 height 14
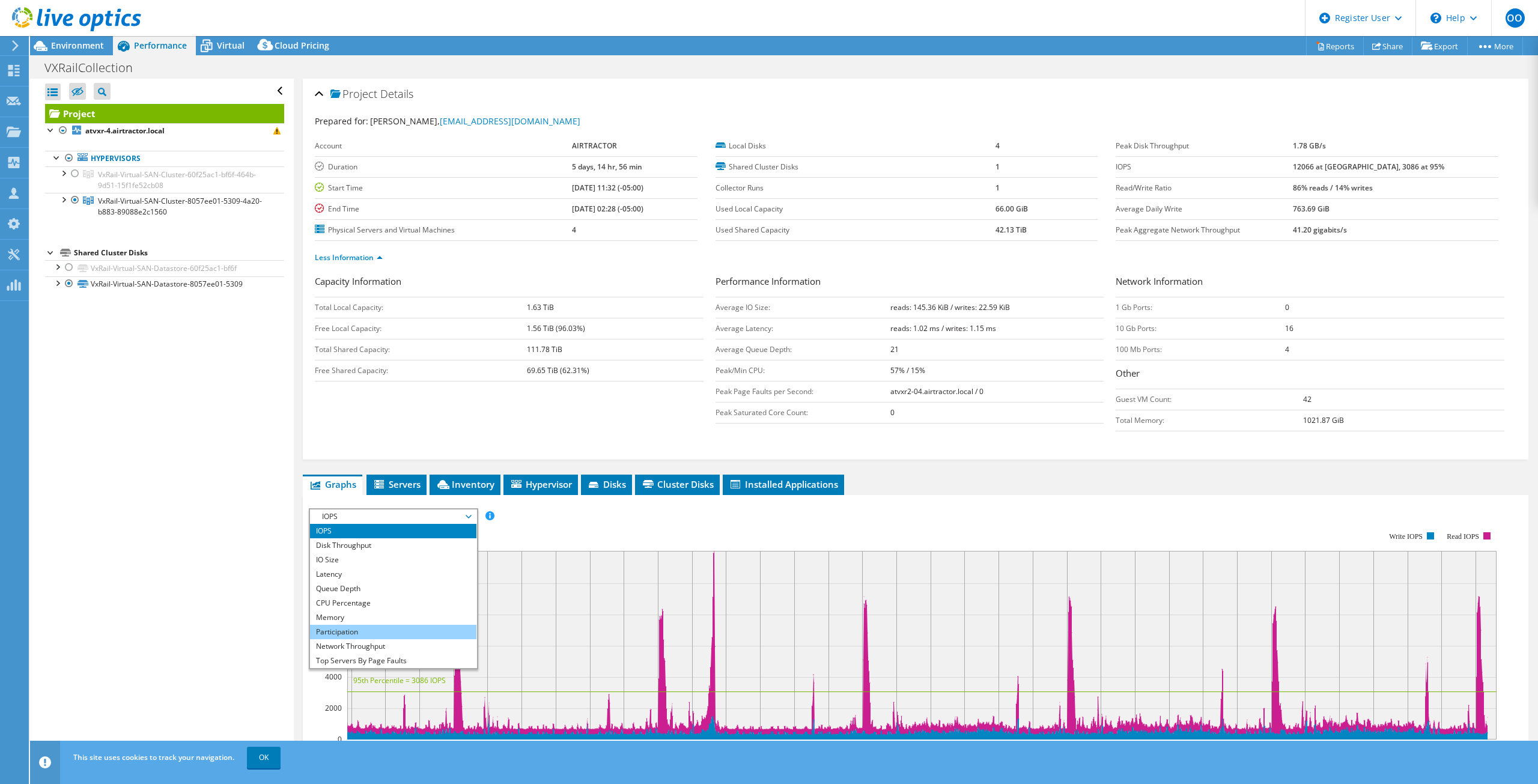
scroll to position [43, 0]
click at [392, 659] on li "All" at bounding box center [393, 660] width 167 height 14
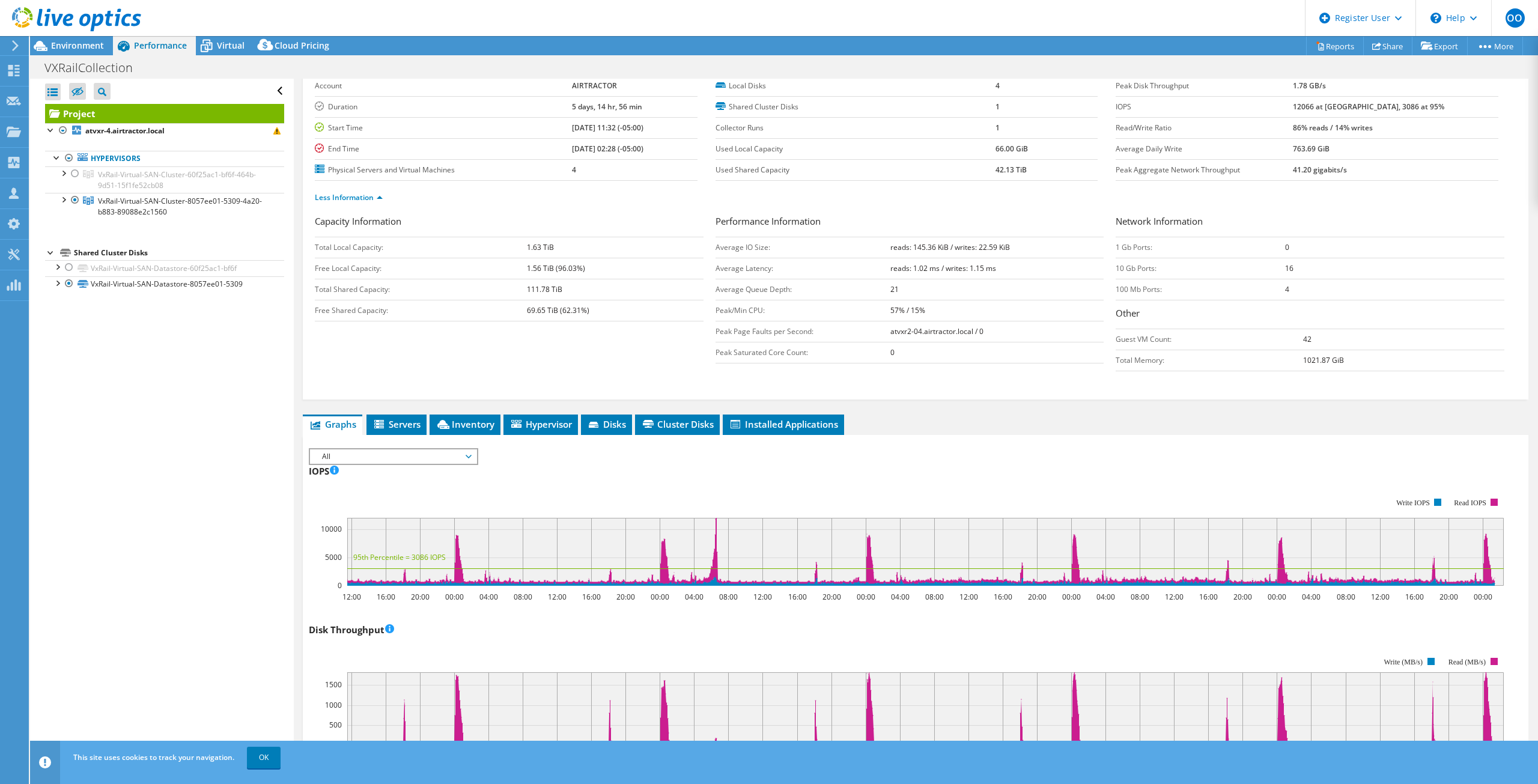
scroll to position [0, 0]
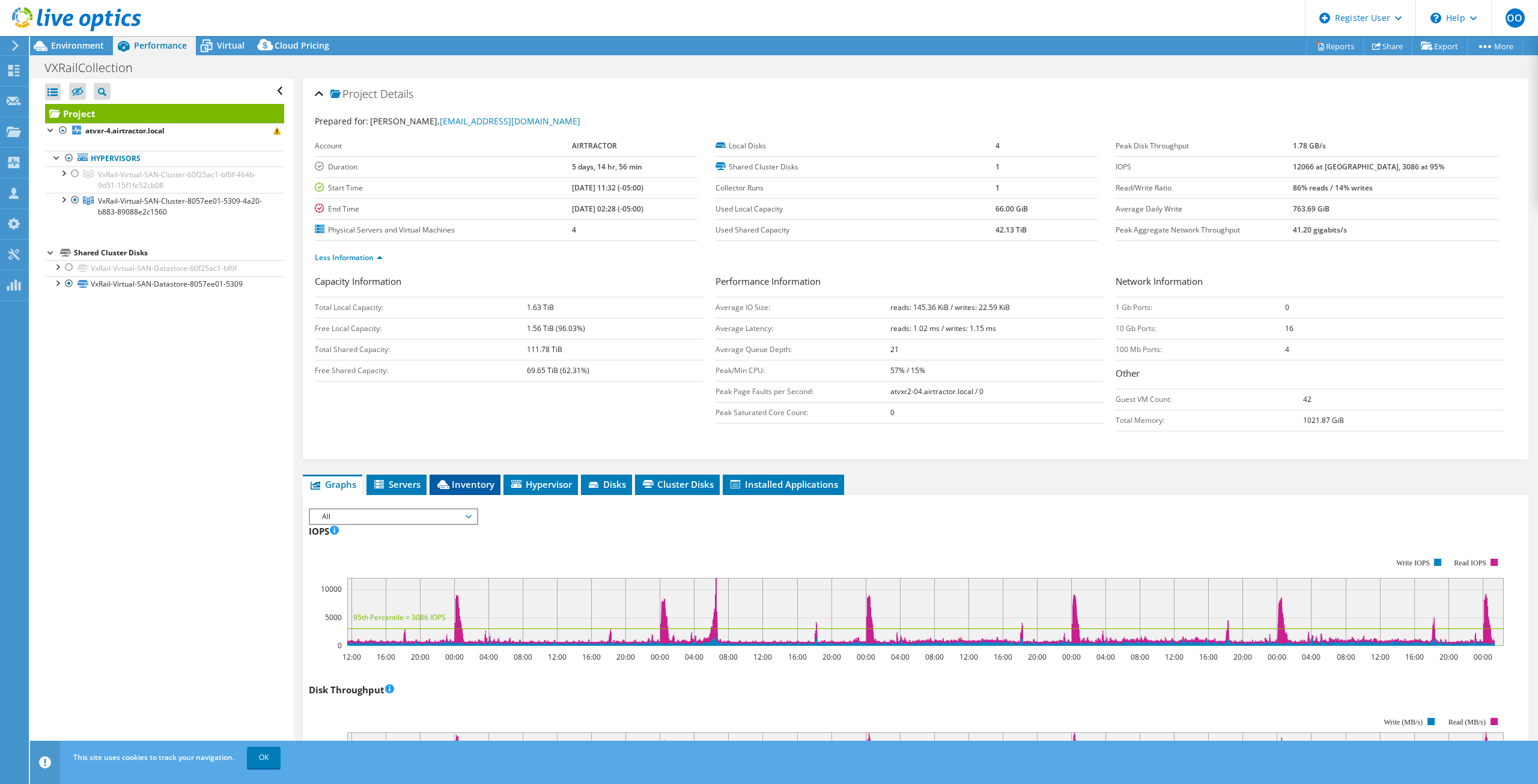
click at [460, 482] on span "Inventory" at bounding box center [465, 484] width 59 height 12
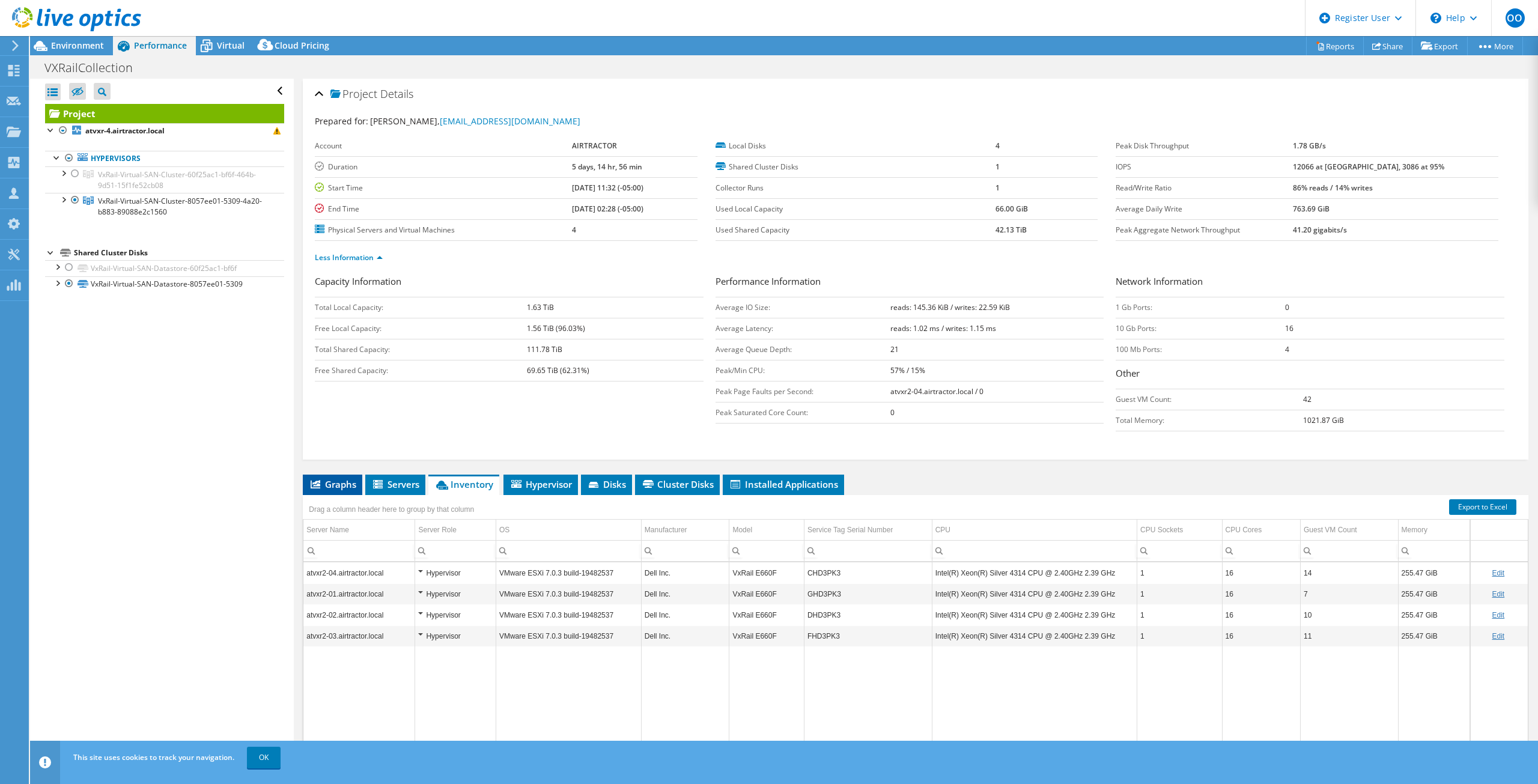
click at [331, 493] on li "Graphs" at bounding box center [333, 484] width 60 height 20
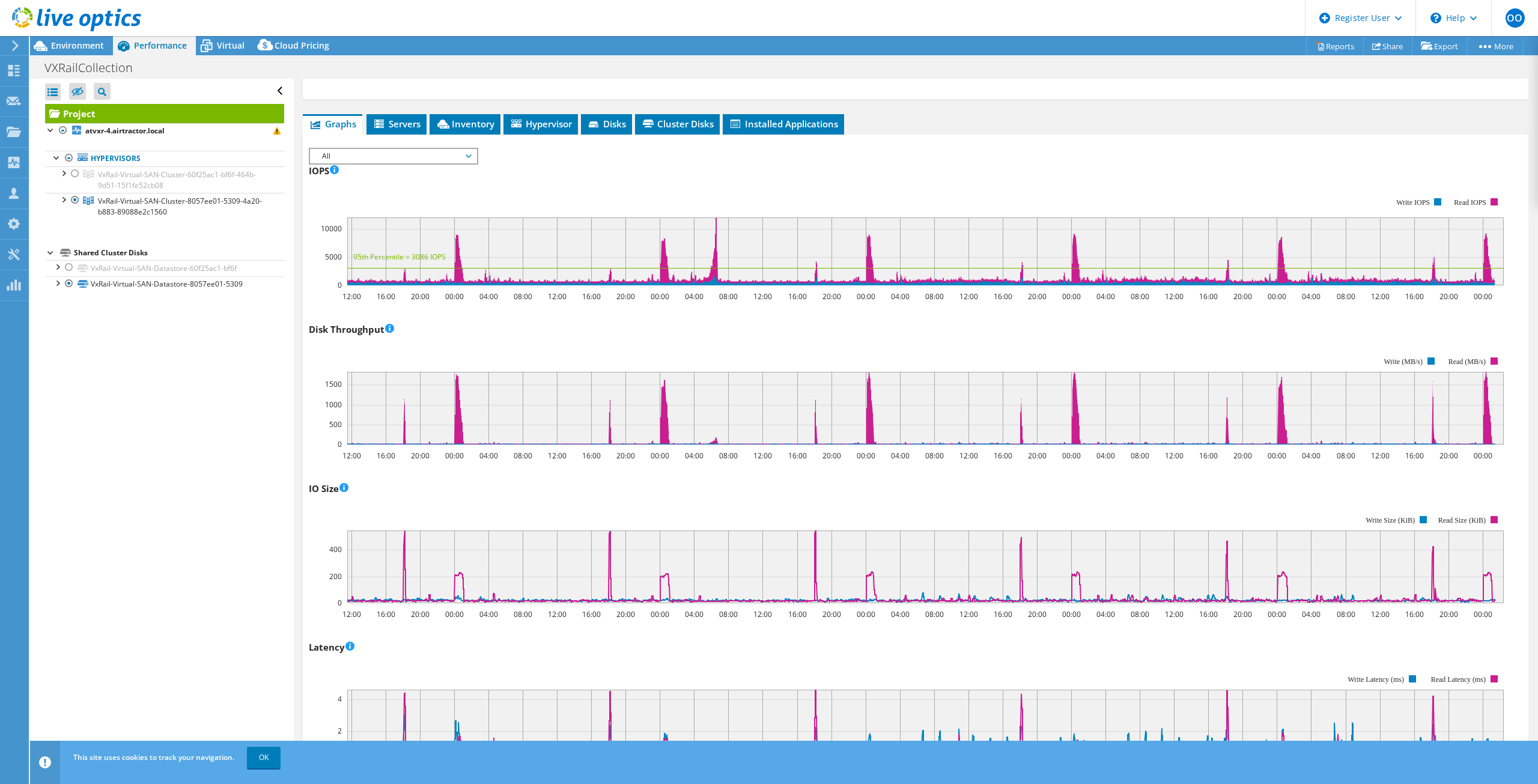
scroll to position [60, 0]
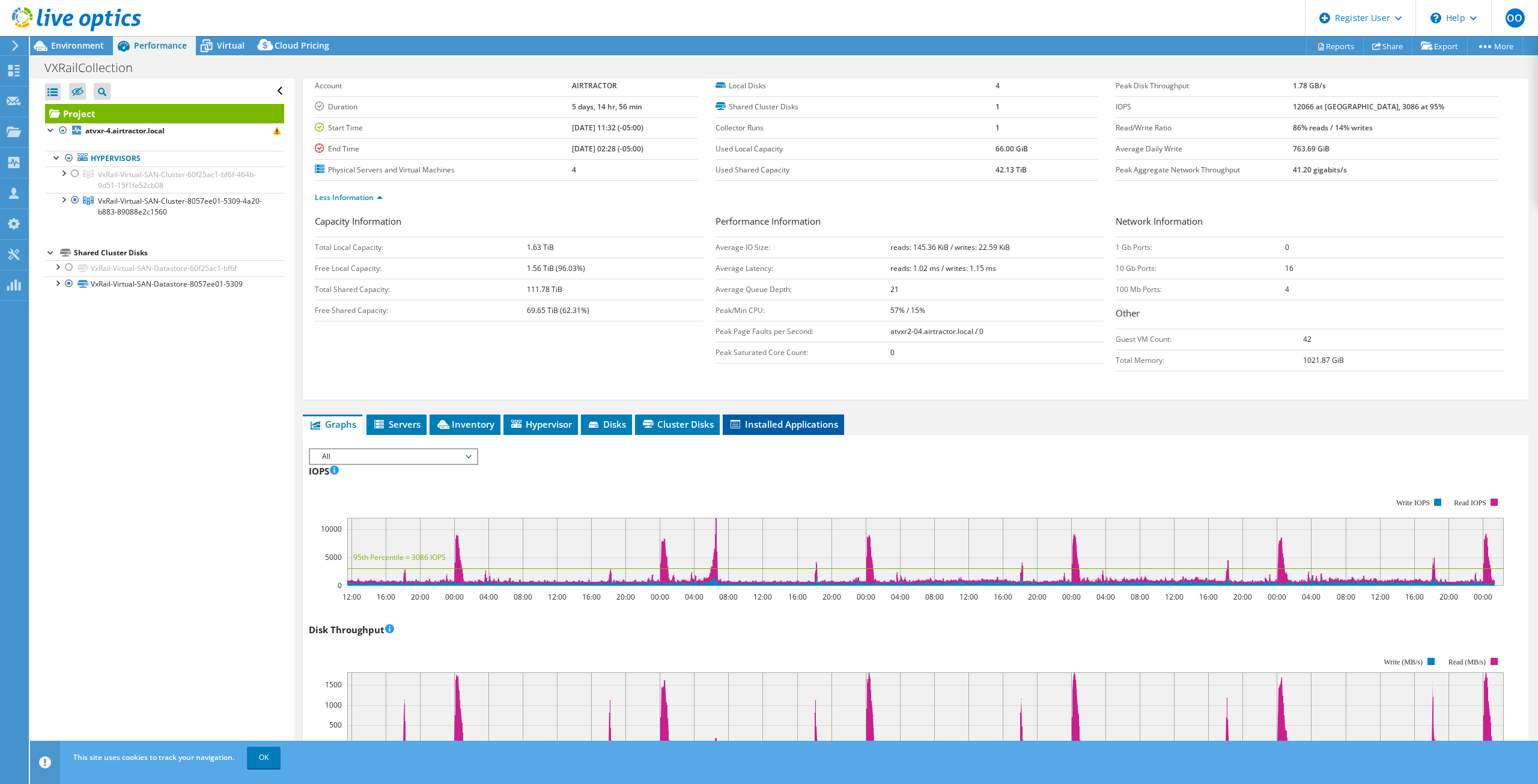
click at [790, 429] on span "Installed Applications" at bounding box center [783, 424] width 110 height 12
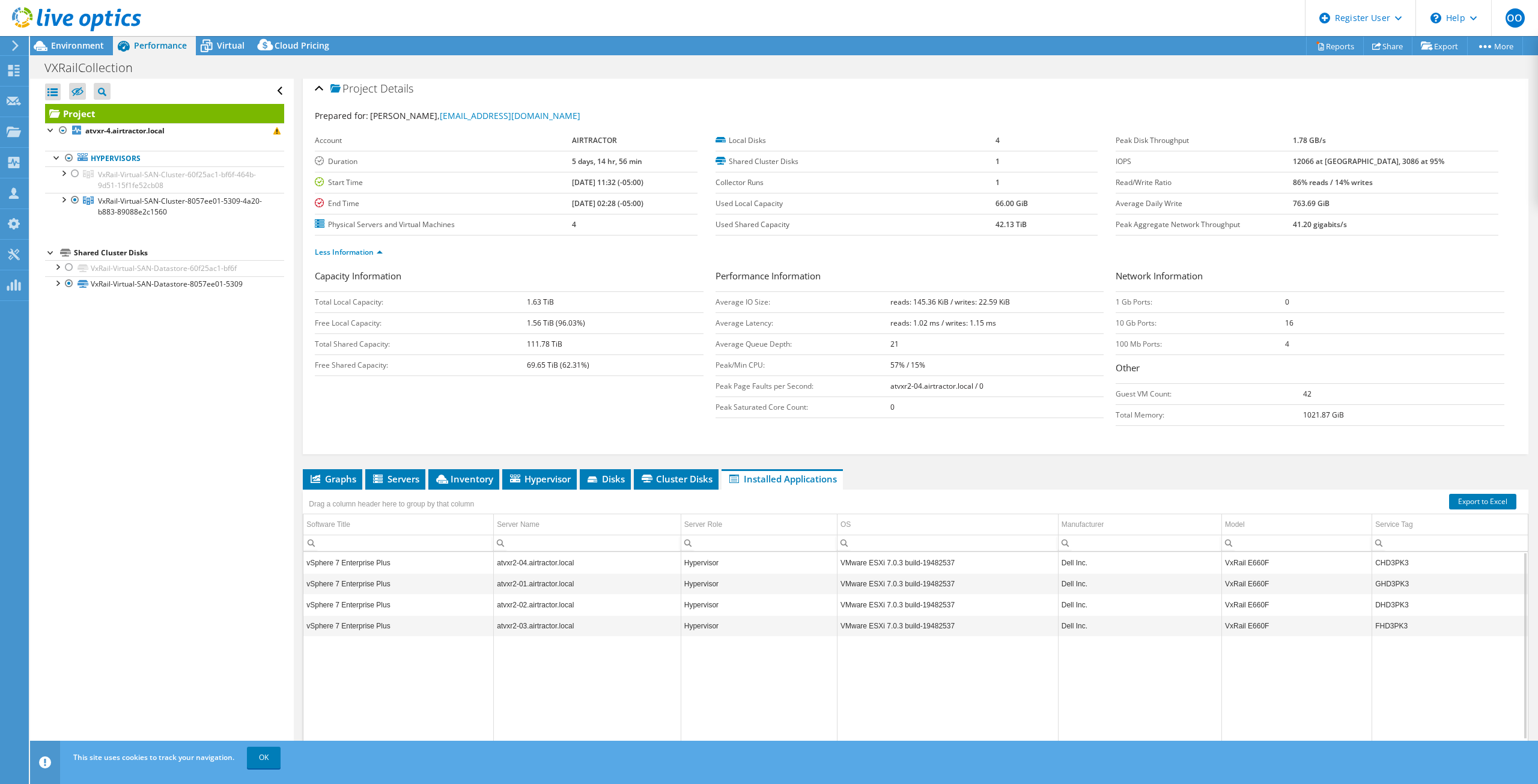
scroll to position [0, 0]
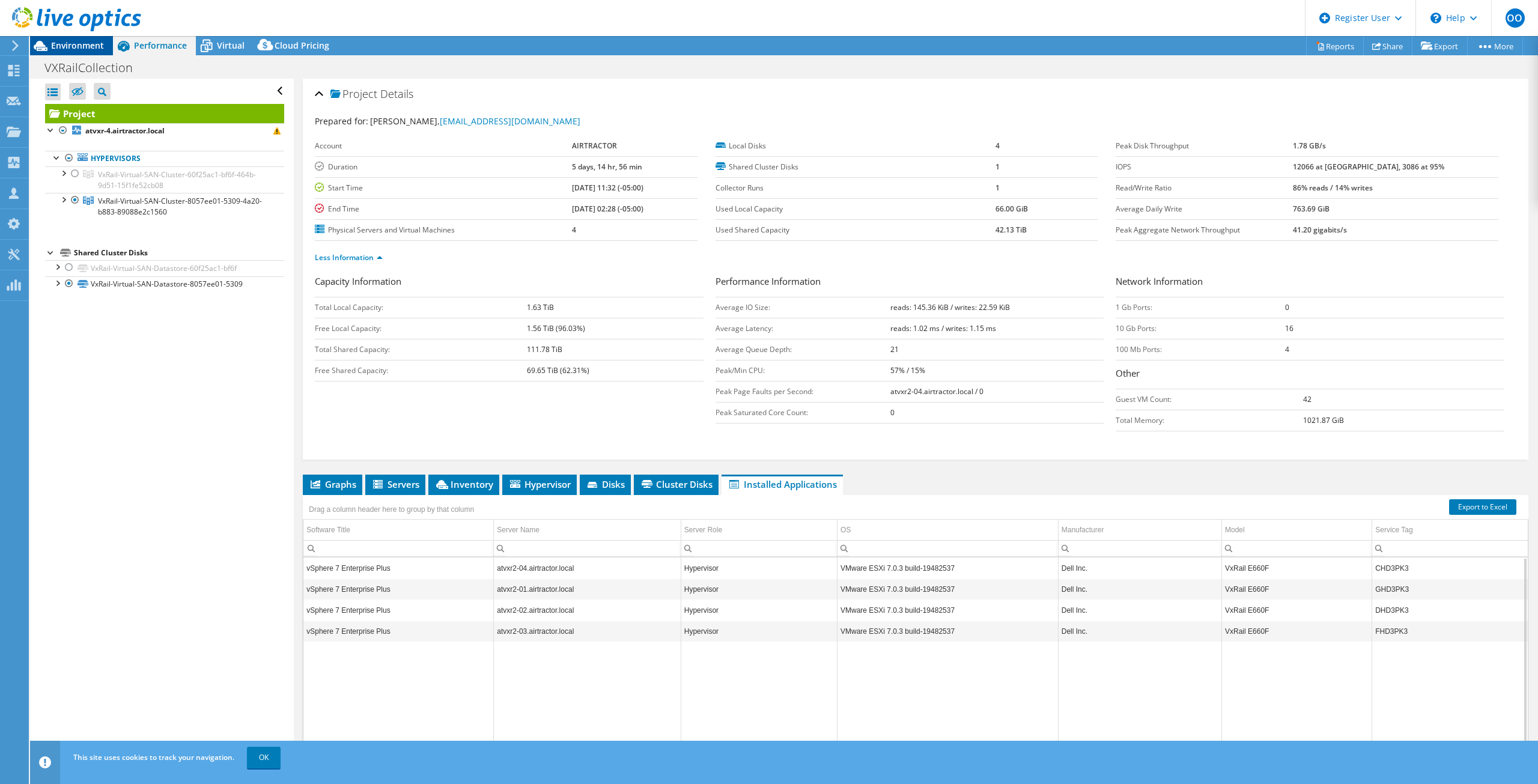
click at [88, 46] on span "Environment" at bounding box center [77, 45] width 53 height 11
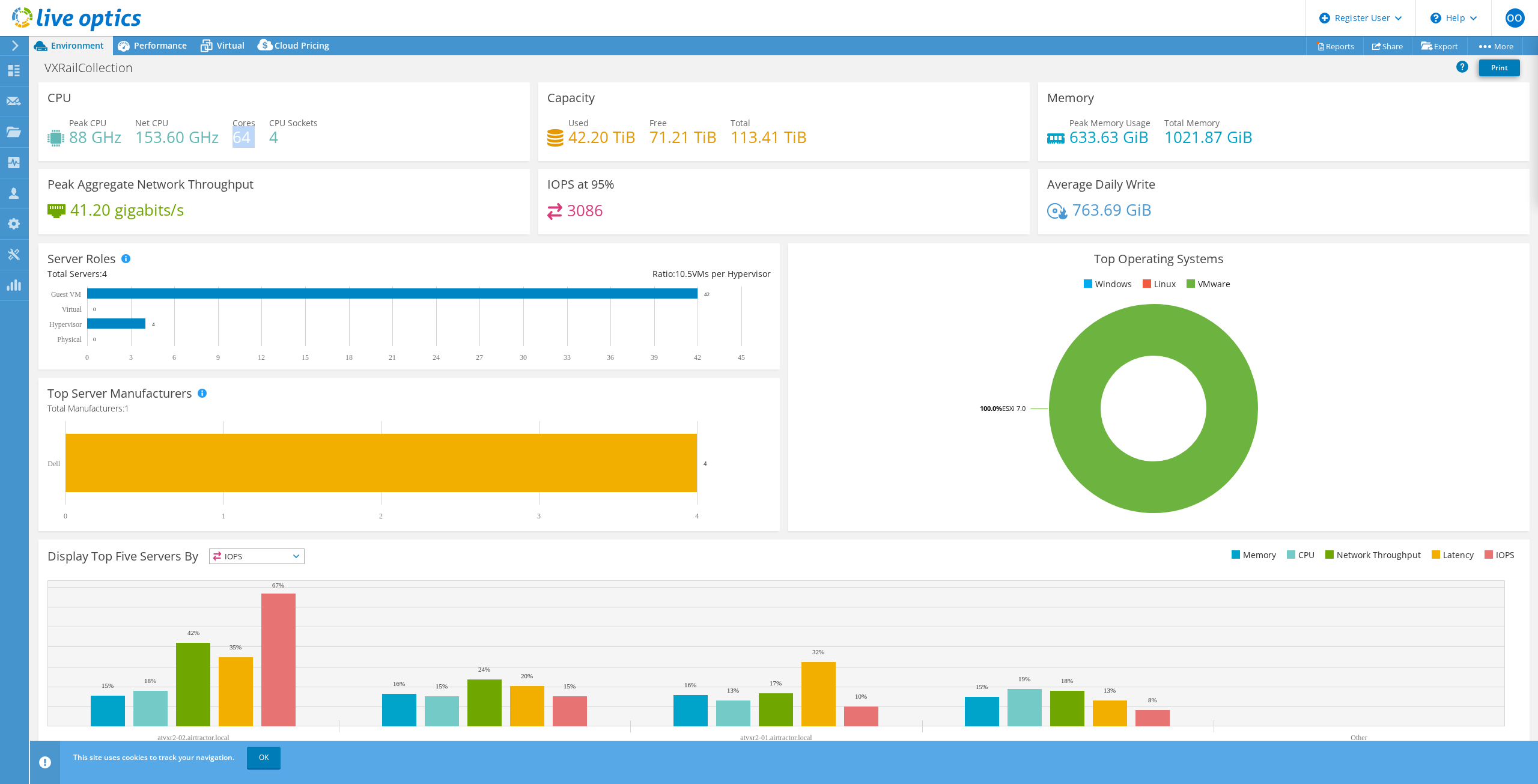
drag, startPoint x: 253, startPoint y: 121, endPoint x: 255, endPoint y: 133, distance: 12.2
click at [255, 133] on div "Peak CPU 88 GHz Net CPU 153.60 GHz Cores 64 CPU Sockets 4" at bounding box center [284, 136] width 473 height 39
click at [243, 179] on h3 "Peak Aggregate Network Throughput" at bounding box center [151, 185] width 206 height 13
click at [134, 45] on span "Performance" at bounding box center [160, 45] width 53 height 11
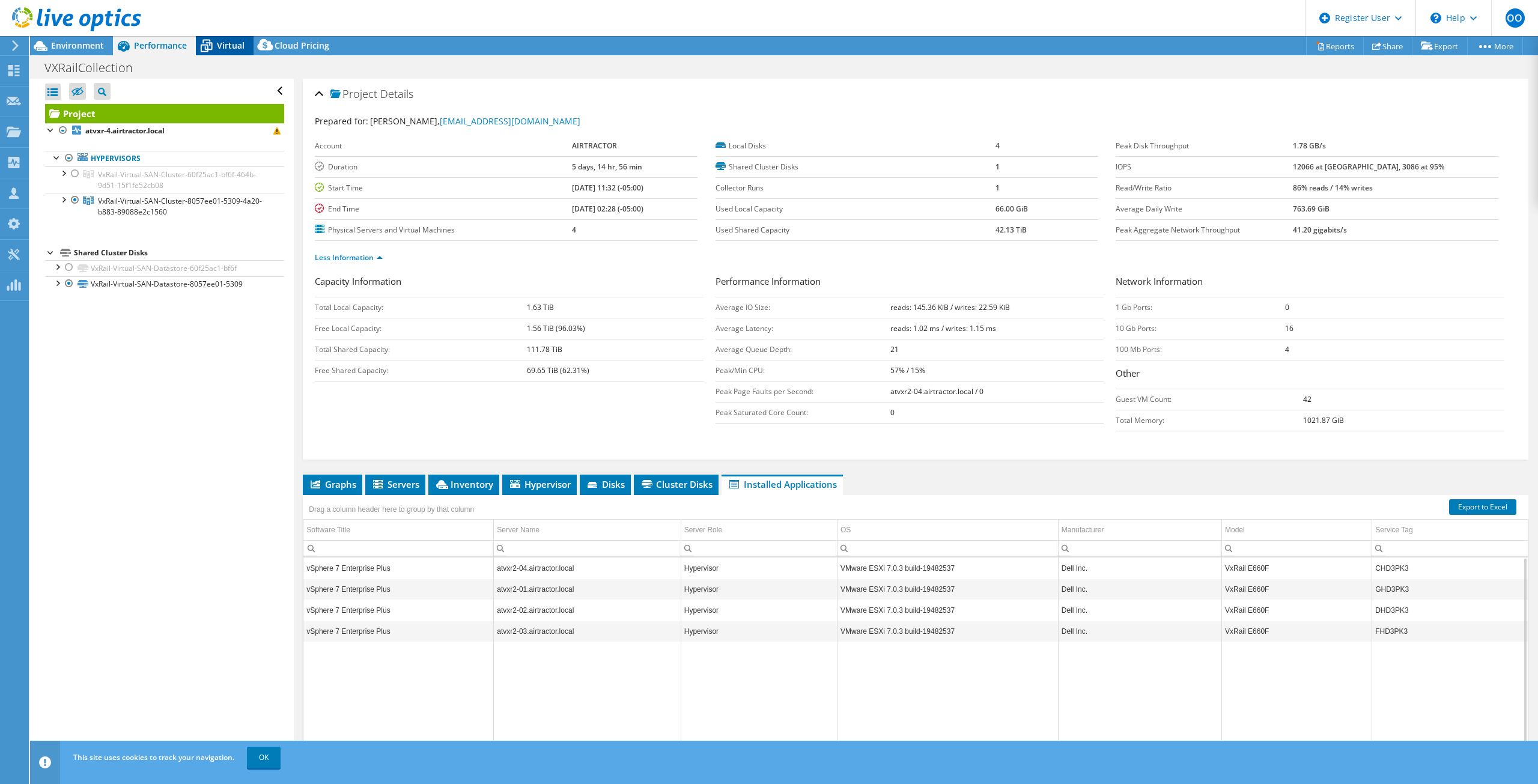
click at [220, 43] on span "Virtual" at bounding box center [230, 45] width 28 height 11
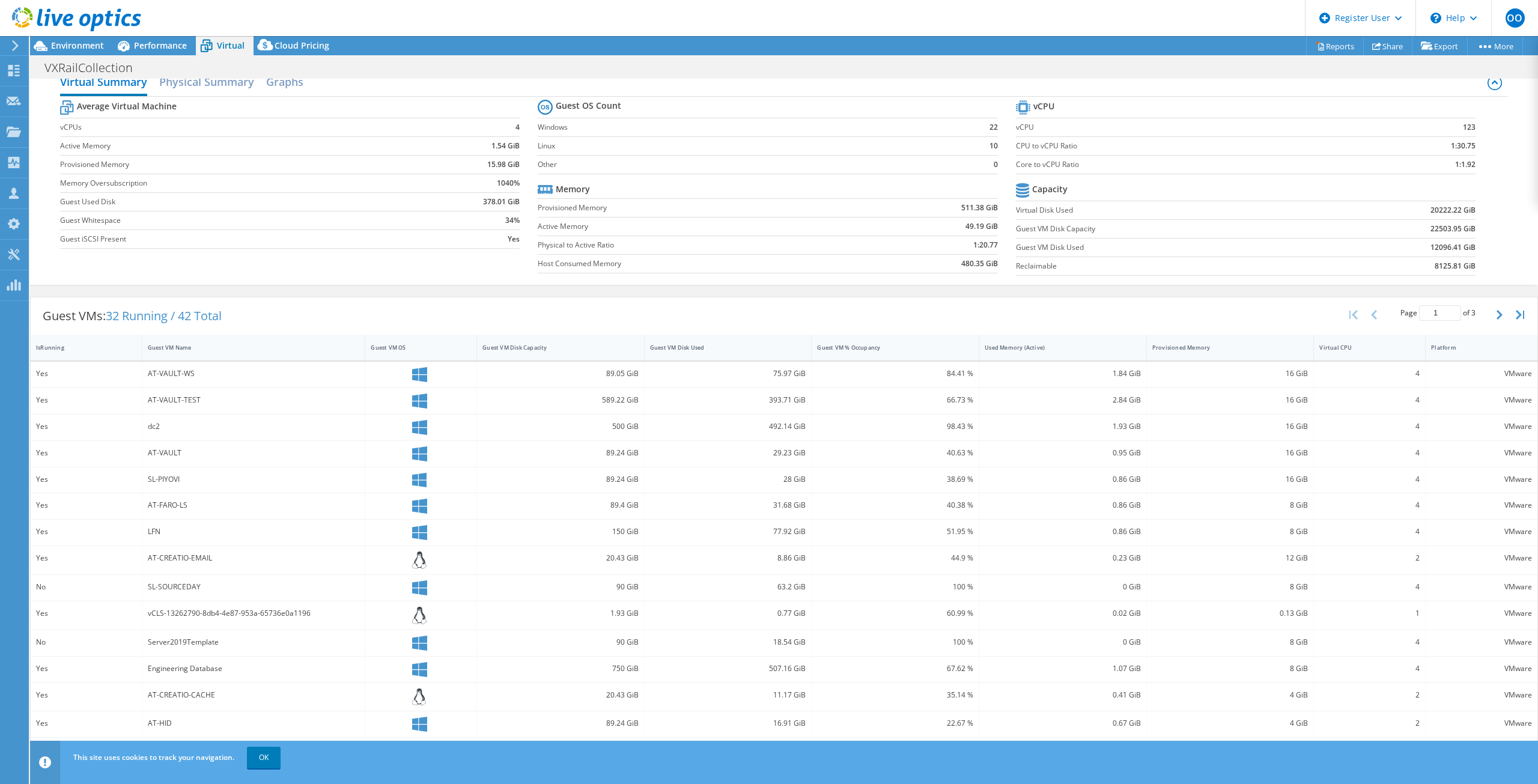
scroll to position [28, 0]
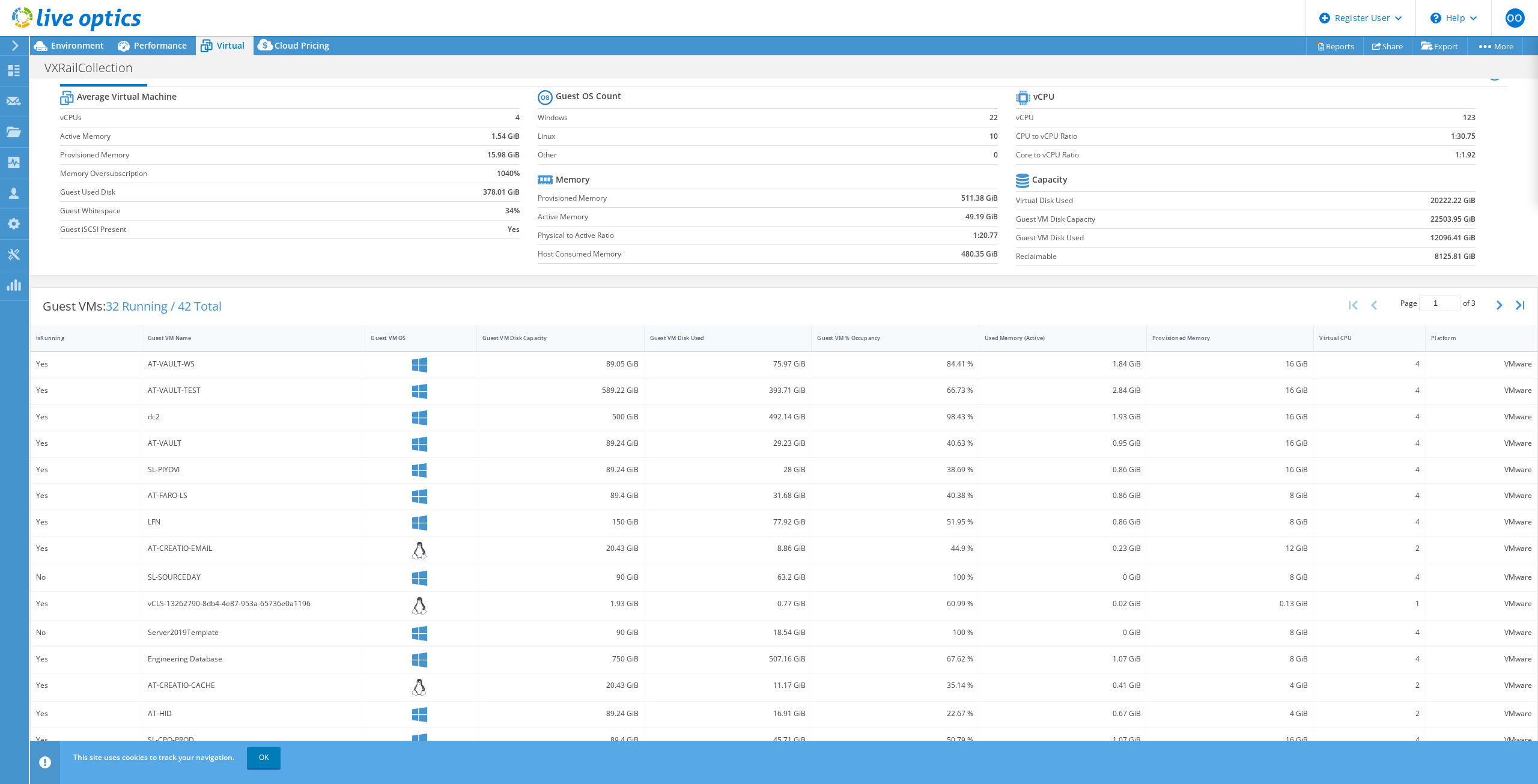
click at [757, 344] on div "Guest VM Disk Used" at bounding box center [720, 338] width 153 height 19
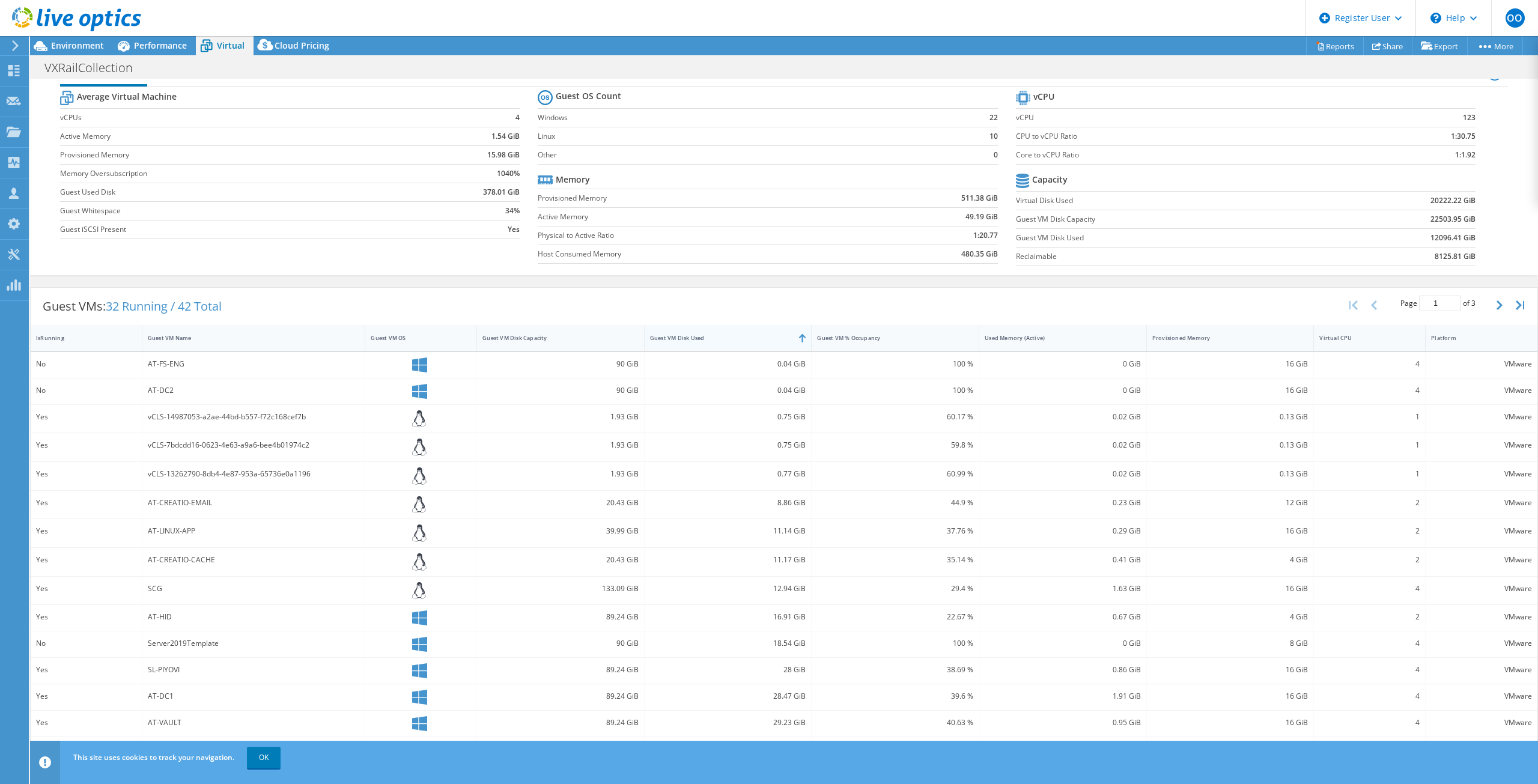
click at [757, 344] on div "Guest VM Disk Used" at bounding box center [720, 338] width 153 height 19
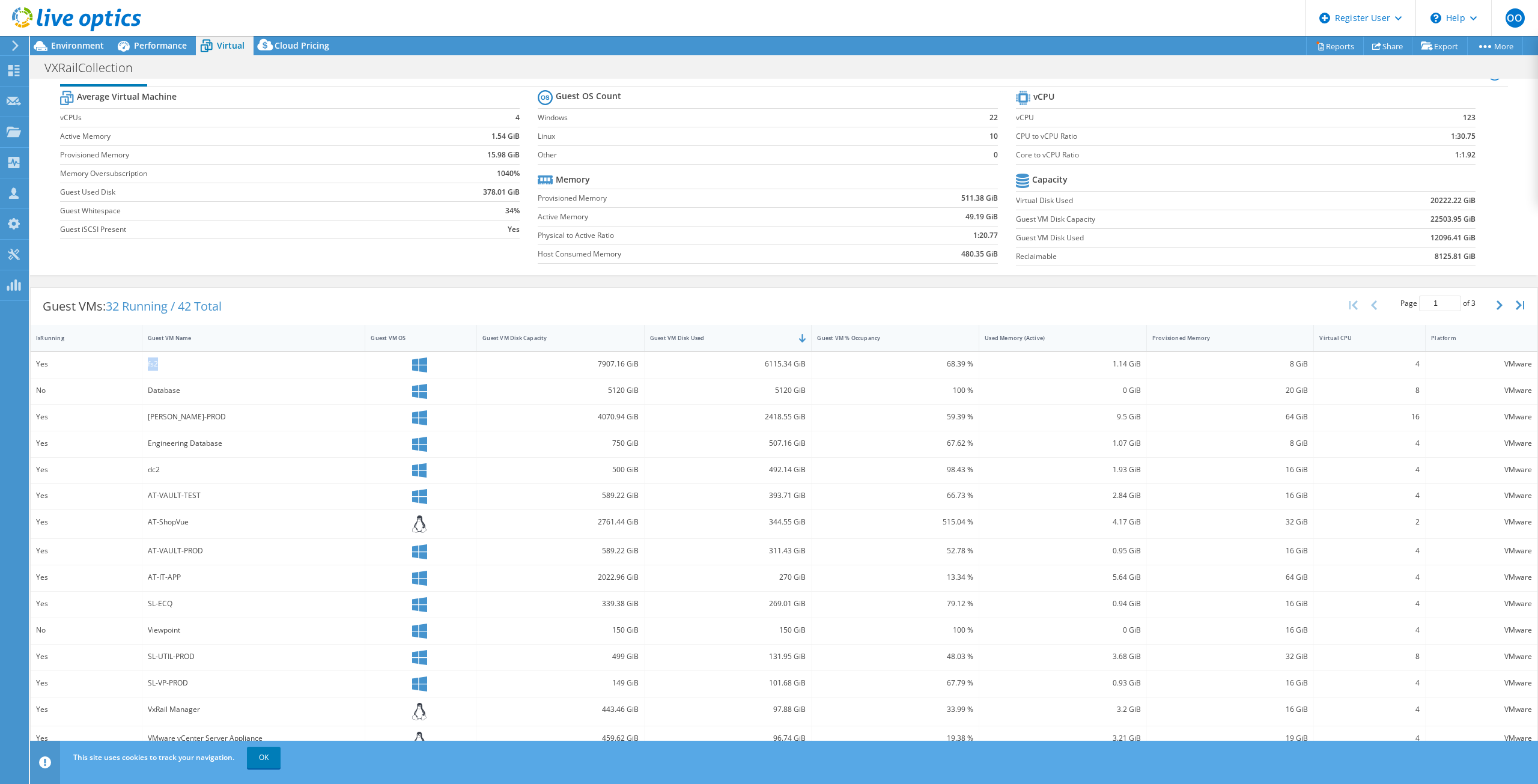
drag, startPoint x: 161, startPoint y: 365, endPoint x: 136, endPoint y: 364, distance: 25.0
click at [136, 364] on div "Yes fs2 7907.16 GiB 6115.34 GiB 68.39 % 1.14 GiB 8 GiB 4 VMware" at bounding box center [784, 365] width 1506 height 26
click at [237, 378] on div "Database" at bounding box center [254, 391] width 224 height 26
click at [71, 44] on span "Environment" at bounding box center [77, 45] width 53 height 11
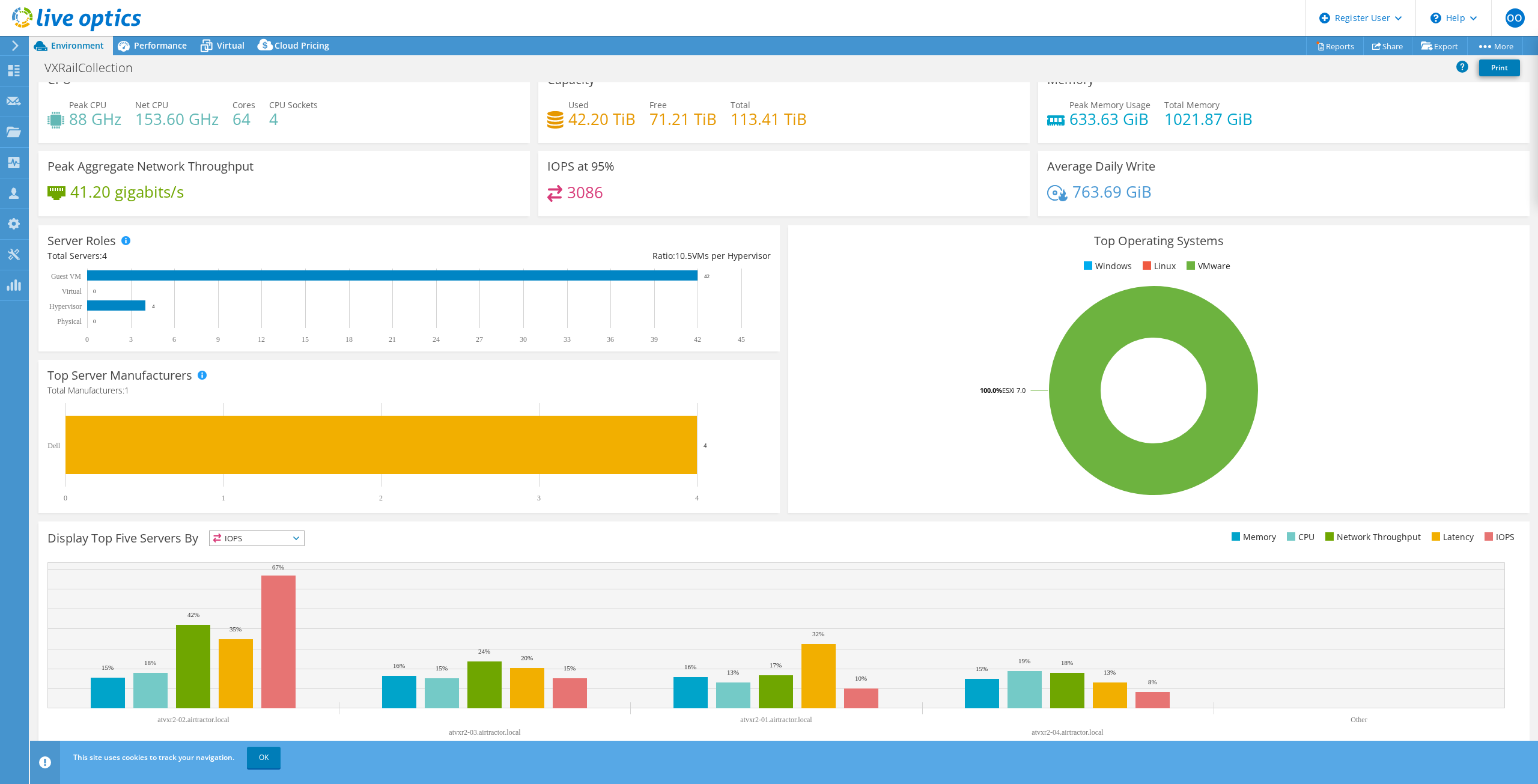
scroll to position [18, 0]
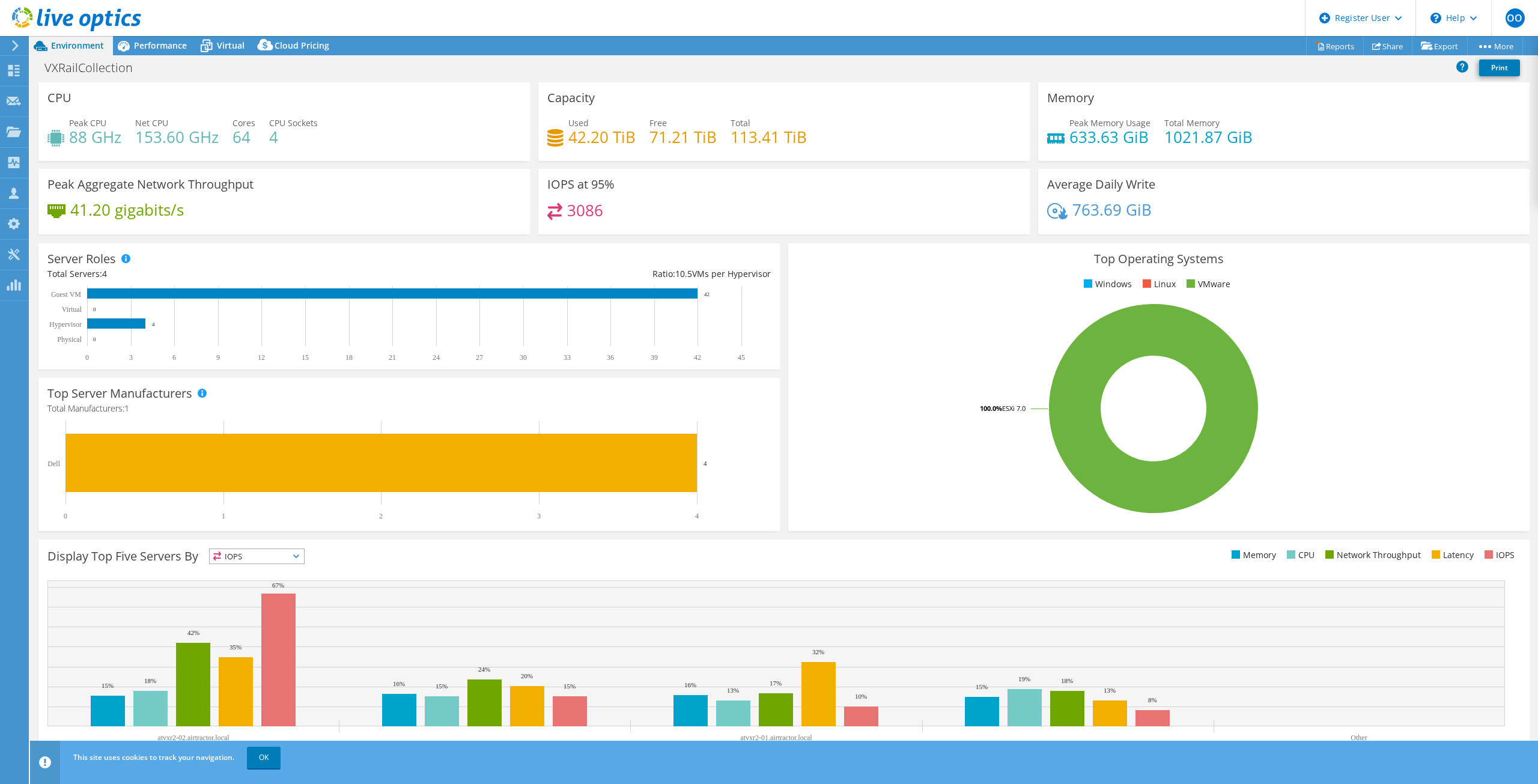
select select "USD"
